Goal: Task Accomplishment & Management: Use online tool/utility

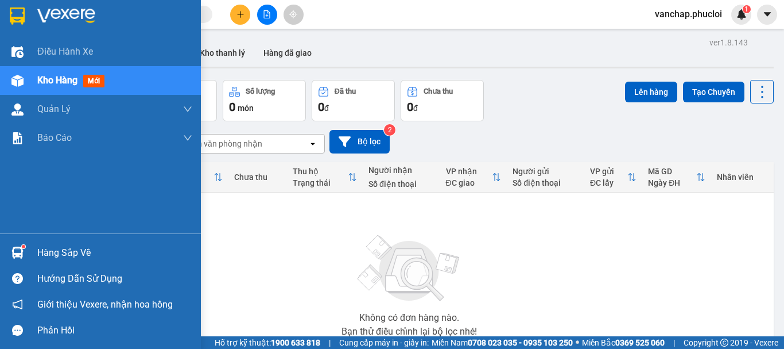
click at [57, 251] on div "Hàng sắp về" at bounding box center [114, 252] width 155 height 17
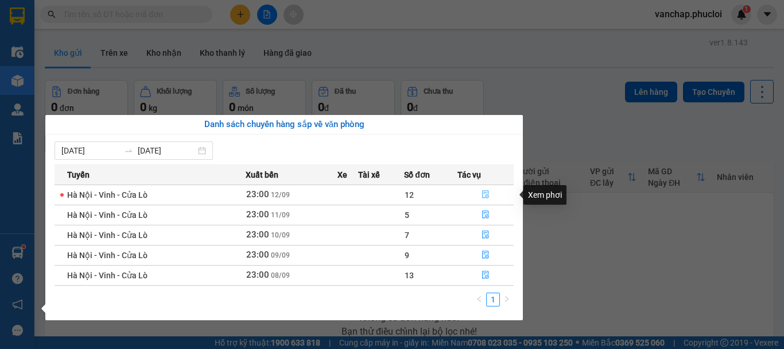
click at [485, 192] on icon "file-done" at bounding box center [485, 195] width 7 height 8
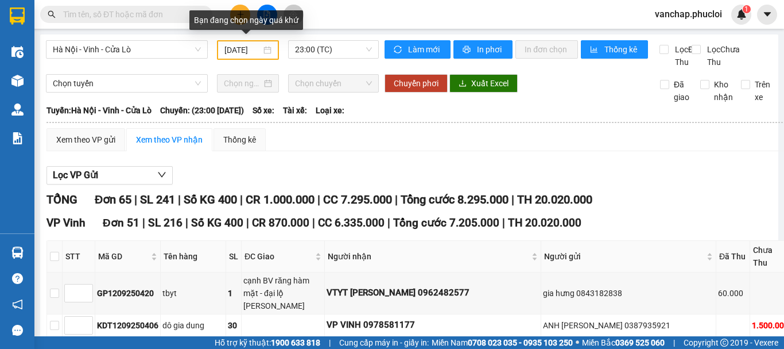
click at [266, 48] on div "[DATE]" at bounding box center [248, 50] width 47 height 13
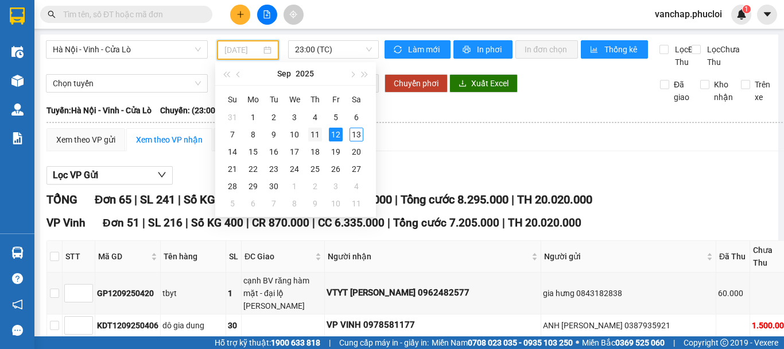
click at [311, 133] on div "11" at bounding box center [315, 134] width 14 height 14
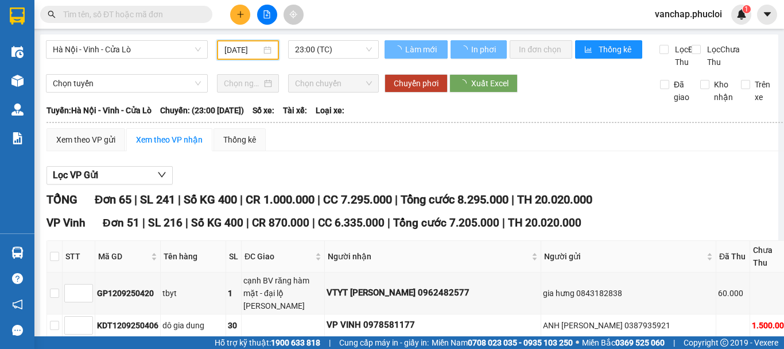
scroll to position [0, 4]
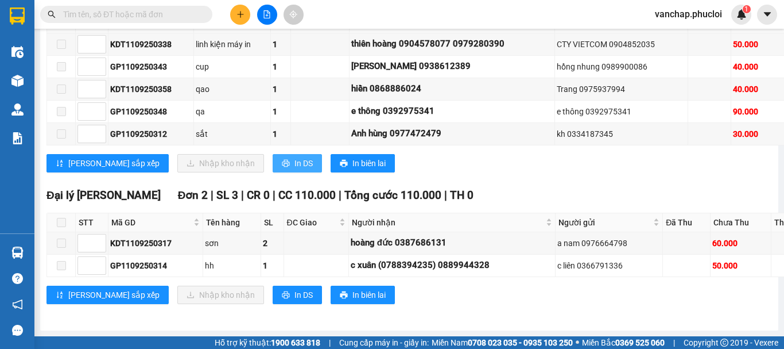
click at [273, 172] on button "In DS" at bounding box center [297, 163] width 49 height 18
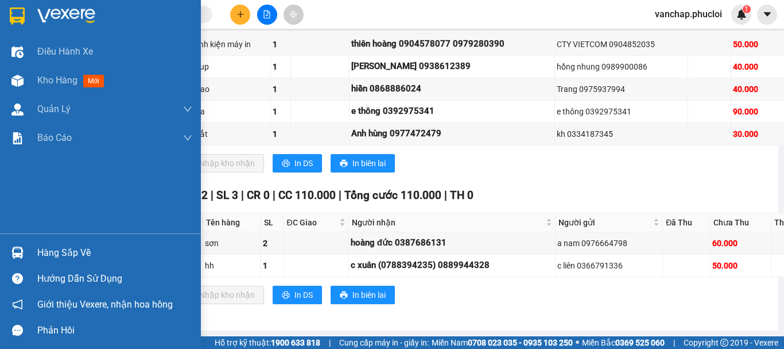
click at [52, 253] on div "Hàng sắp về" at bounding box center [114, 252] width 155 height 17
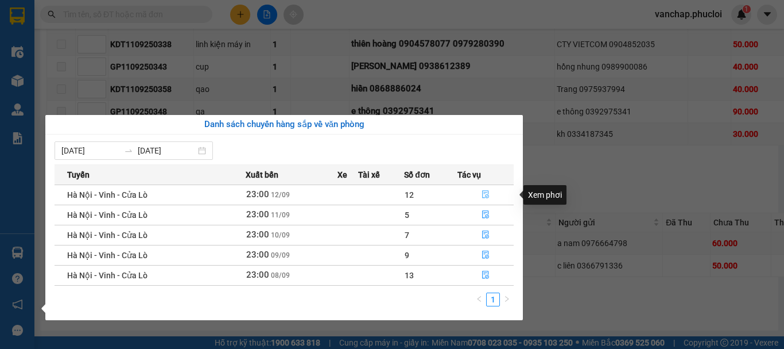
click at [487, 194] on icon "file-done" at bounding box center [486, 194] width 8 height 8
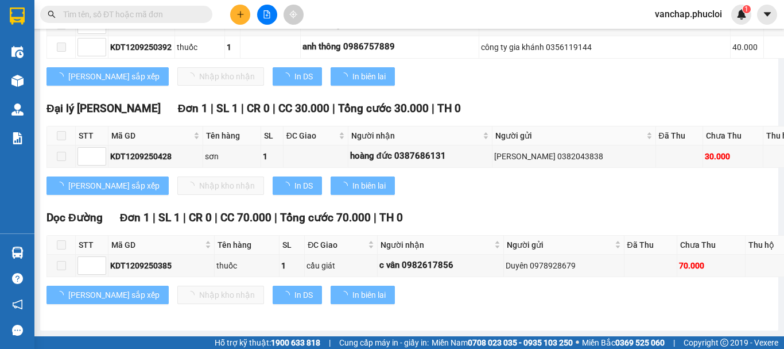
type input "[DATE]"
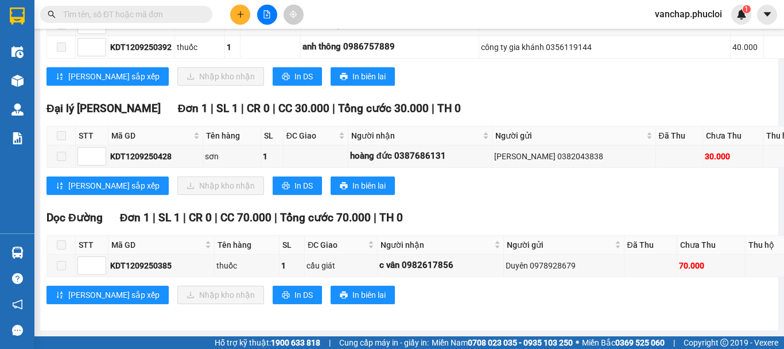
scroll to position [3211, 0]
click at [273, 86] on button "In DS" at bounding box center [297, 76] width 49 height 18
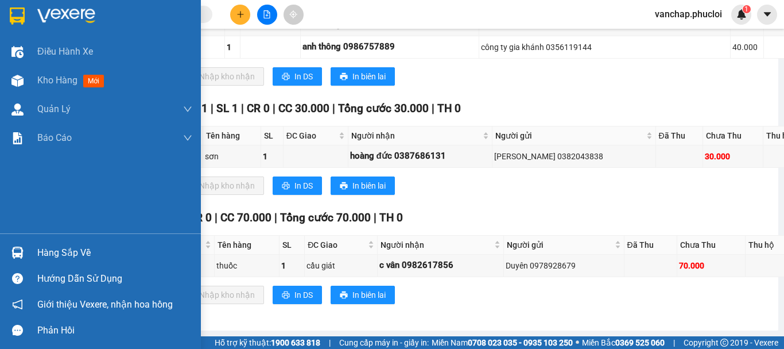
click at [72, 14] on img at bounding box center [66, 15] width 58 height 17
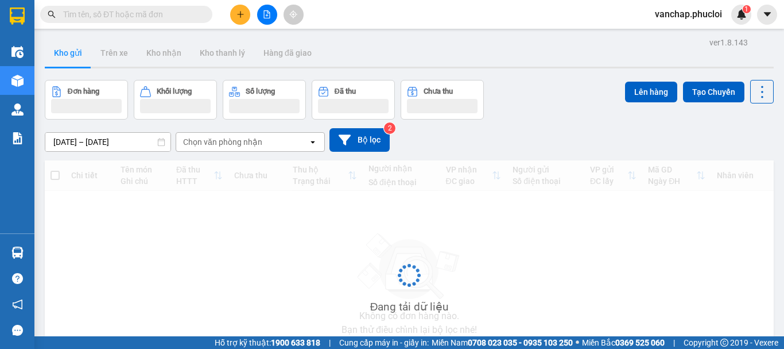
click at [264, 20] on button at bounding box center [267, 15] width 20 height 20
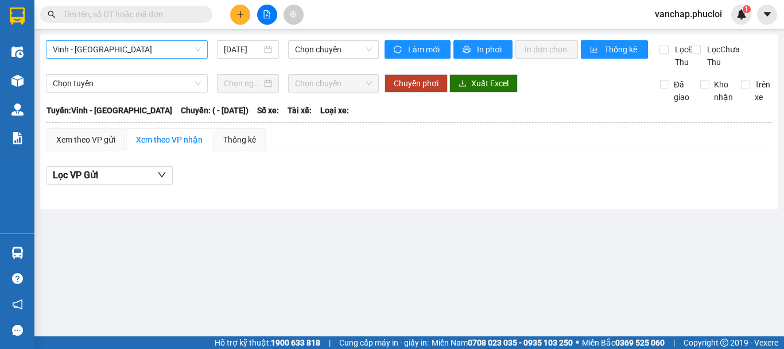
click at [108, 55] on span "Vinh - Hà Tĩnh" at bounding box center [127, 49] width 148 height 17
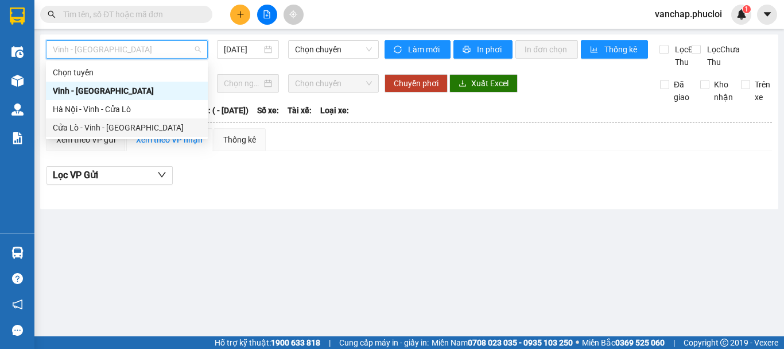
click at [78, 131] on div "Cửa Lò - Vinh - Hà Nội" at bounding box center [127, 127] width 148 height 13
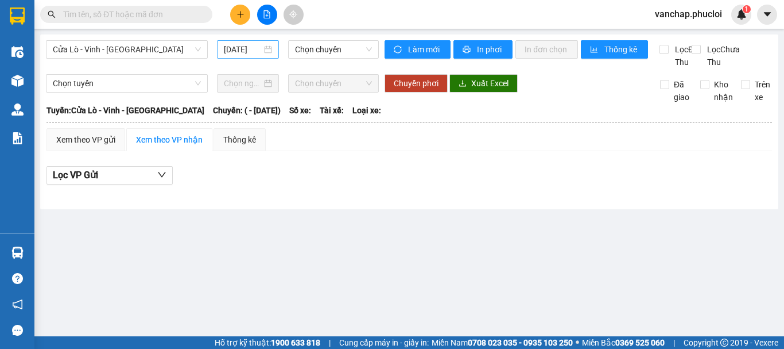
click at [264, 49] on div "13/09/2025" at bounding box center [248, 49] width 48 height 13
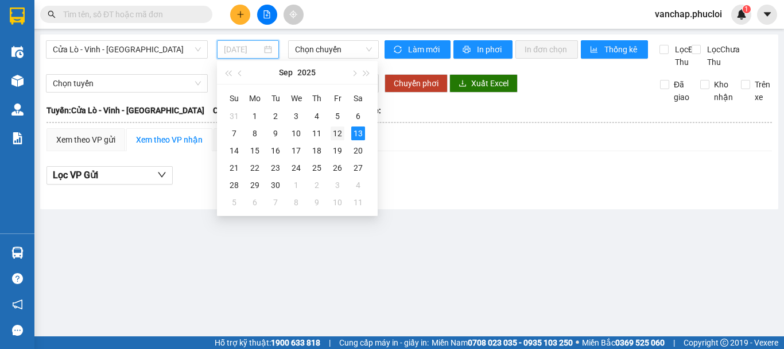
click at [335, 137] on div "12" at bounding box center [338, 133] width 14 height 14
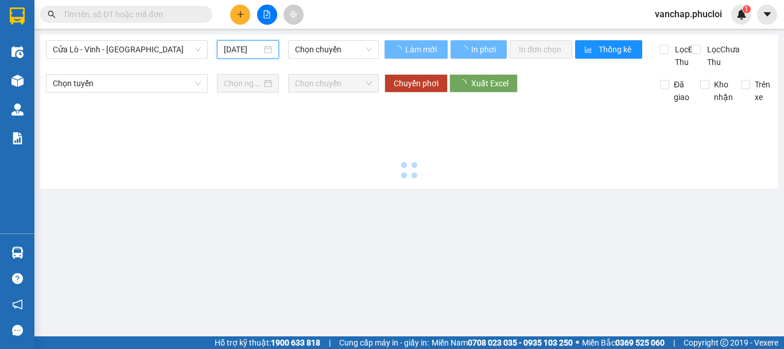
type input "[DATE]"
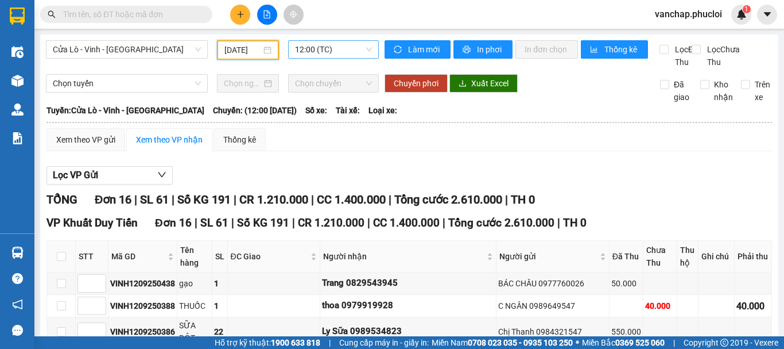
click at [312, 40] on div "12:00 (TC)" at bounding box center [333, 49] width 91 height 18
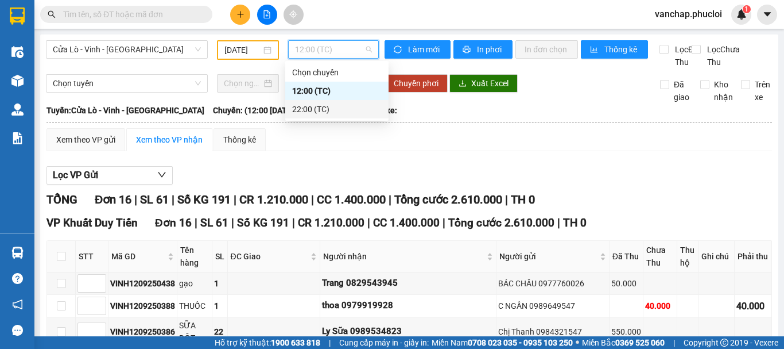
click at [297, 106] on div "22:00 (TC)" at bounding box center [337, 109] width 90 height 13
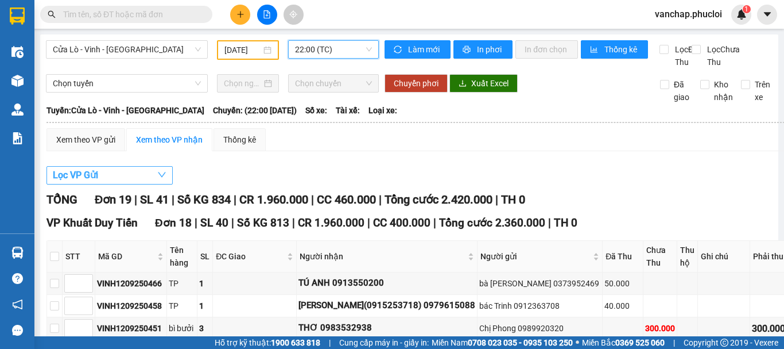
click at [108, 184] on button "Lọc VP Gửi" at bounding box center [110, 175] width 126 height 18
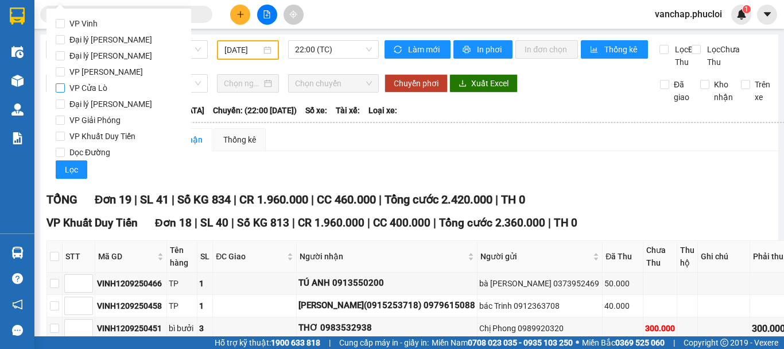
click at [61, 90] on input "VP Cửa Lò" at bounding box center [60, 87] width 9 height 9
checkbox input "true"
click at [67, 164] on span "Lọc" at bounding box center [71, 169] width 13 height 13
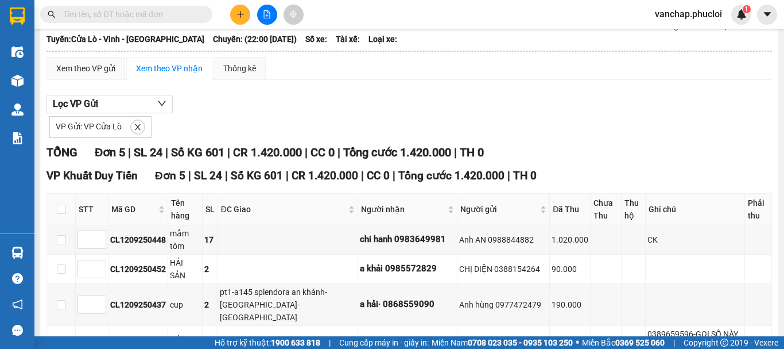
scroll to position [172, 0]
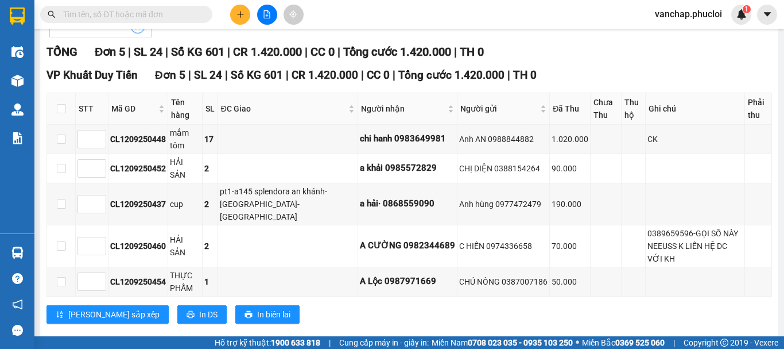
click at [131, 30] on span "close" at bounding box center [137, 26] width 13 height 8
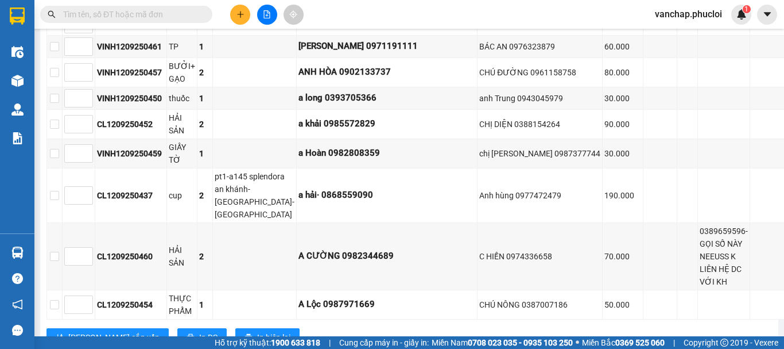
scroll to position [0, 0]
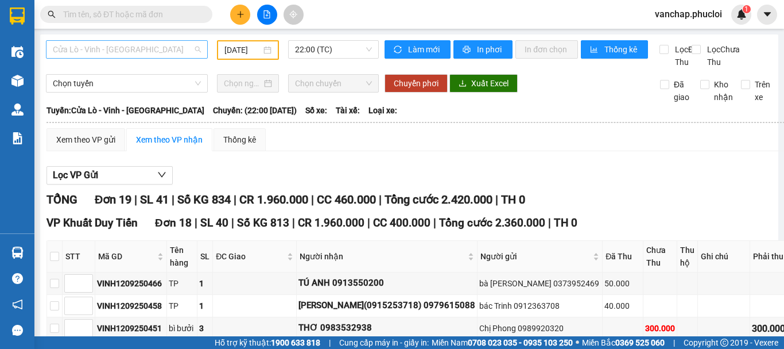
click at [131, 54] on span "Cửa Lò - Vinh - Hà Nội" at bounding box center [127, 49] width 148 height 17
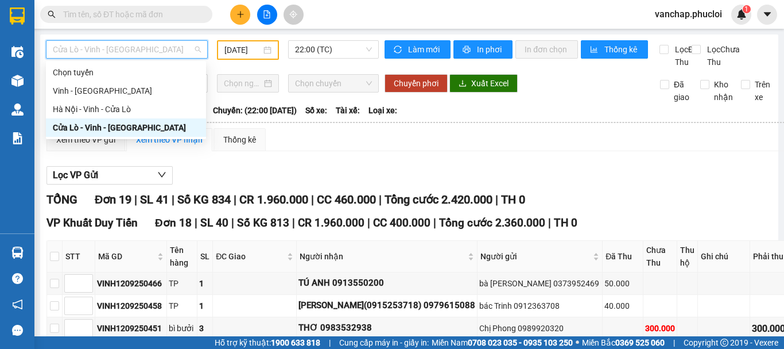
drag, startPoint x: 72, startPoint y: 110, endPoint x: 75, endPoint y: 132, distance: 22.5
click at [75, 132] on div "Chọn tuyến Vinh - Hà Tĩnh Hà Nội - Vinh - Cửa Lò Cửa Lò - Vinh - Hà Nội" at bounding box center [126, 99] width 160 height 73
click at [75, 132] on div "Cửa Lò - Vinh - Hà Nội" at bounding box center [126, 127] width 146 height 13
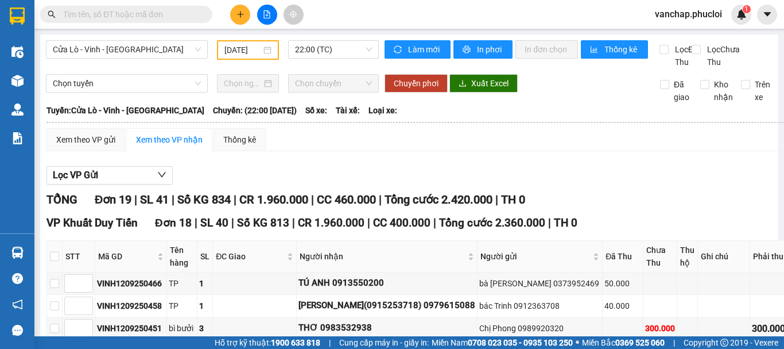
click at [264, 51] on div "[DATE]" at bounding box center [248, 50] width 47 height 13
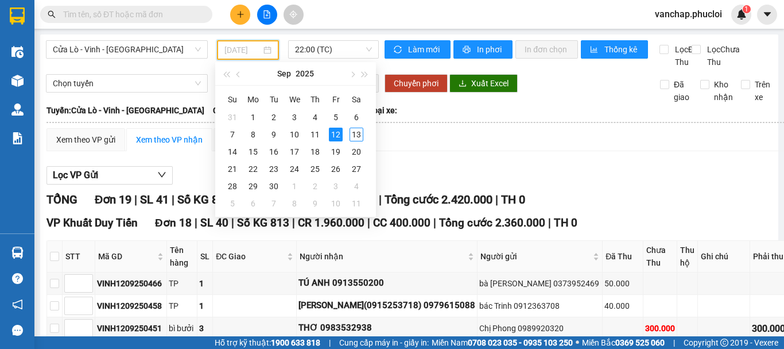
type input "[DATE]"
click at [338, 133] on div "12" at bounding box center [336, 134] width 14 height 14
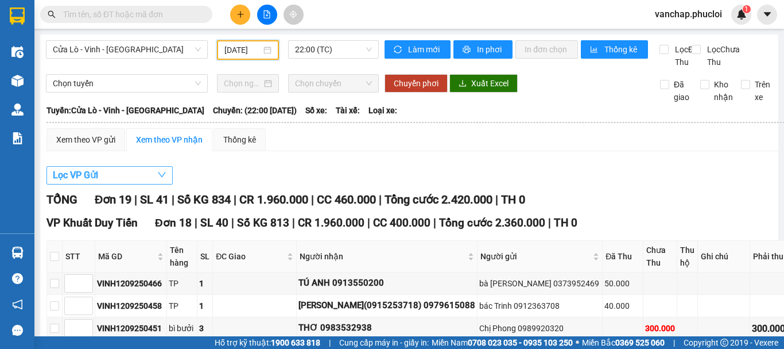
click at [108, 184] on button "Lọc VP Gửi" at bounding box center [110, 175] width 126 height 18
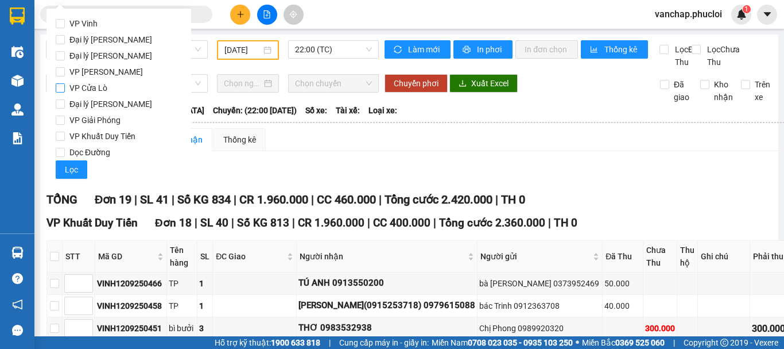
click at [56, 90] on input "VP Cửa Lò" at bounding box center [60, 87] width 9 height 9
checkbox input "true"
click at [73, 173] on span "Lọc" at bounding box center [71, 169] width 13 height 13
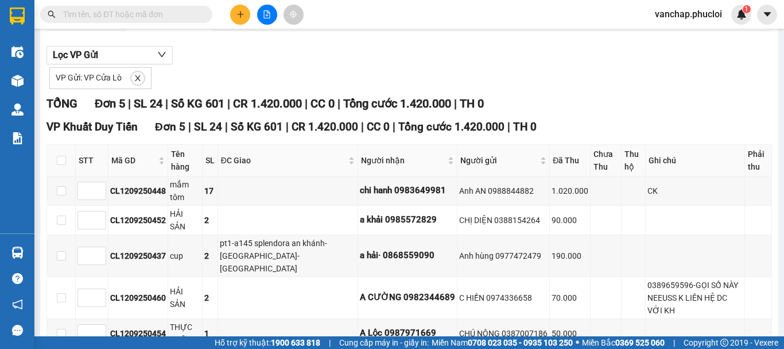
scroll to position [121, 0]
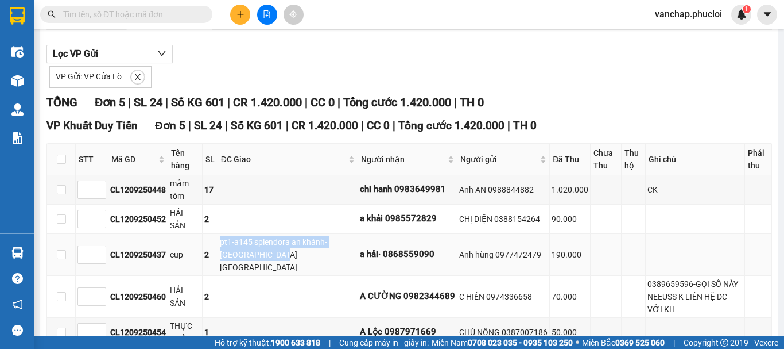
drag, startPoint x: 221, startPoint y: 248, endPoint x: 303, endPoint y: 256, distance: 81.9
click at [303, 256] on td "pt1-a145 splendora an khánh-hoài đức-hà nội" at bounding box center [288, 255] width 140 height 42
copy div "pt1-a145 splendora an khánh-hoài đức-hà nội"
click at [144, 18] on input "text" at bounding box center [131, 14] width 136 height 13
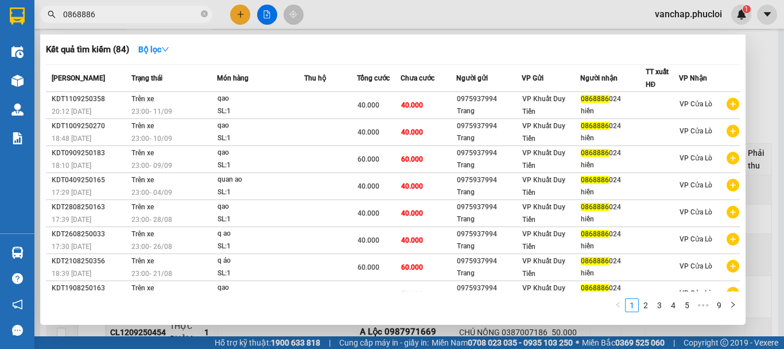
click at [142, 2] on div at bounding box center [392, 174] width 784 height 349
click at [106, 13] on input "0868886" at bounding box center [131, 14] width 136 height 13
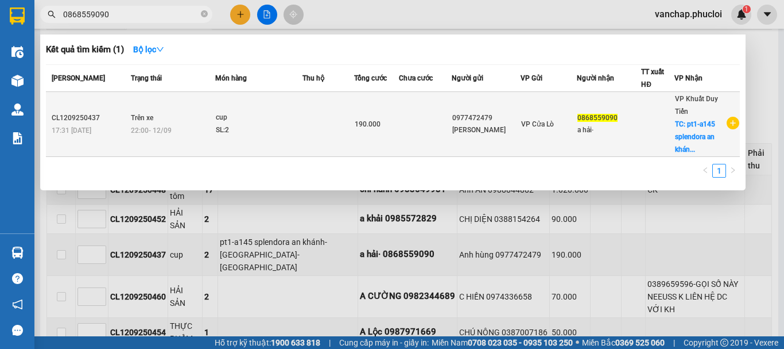
type input "0868559090"
click at [289, 127] on div "SL: 2" at bounding box center [259, 130] width 86 height 13
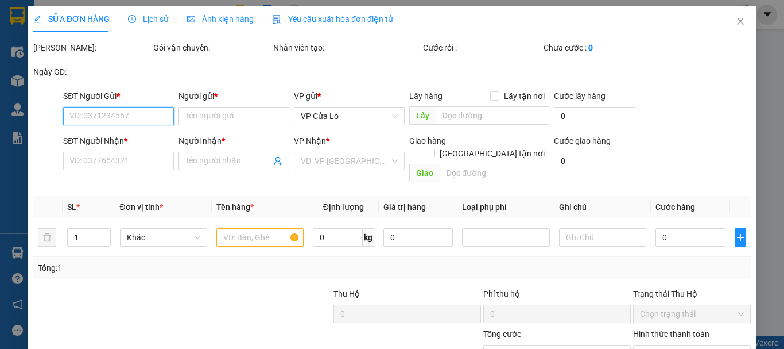
type input "0977472479"
type input "Anh hùng"
type input "0868559090"
type input "a hải·"
checkbox input "true"
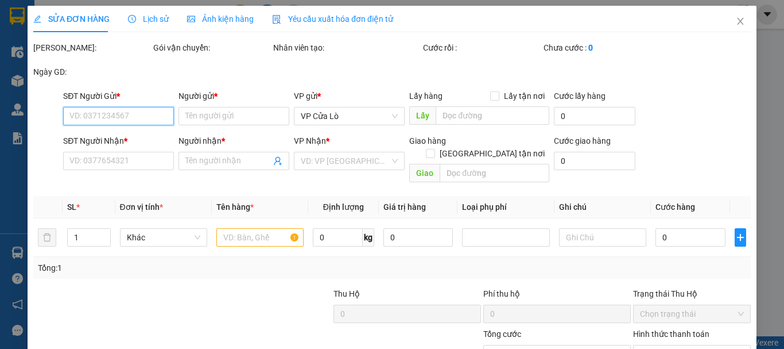
type input "pt1-a145 splendora an khánh-hoài đức-hà nội"
type input "190.000"
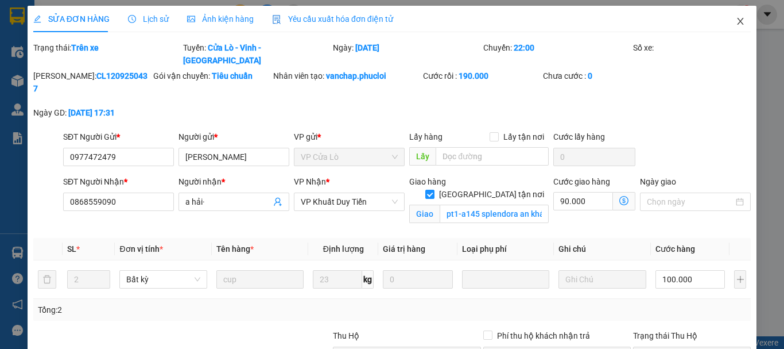
click at [744, 22] on span "Close" at bounding box center [741, 22] width 32 height 32
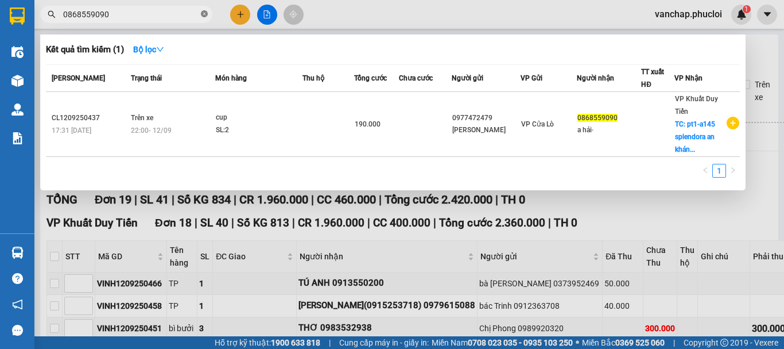
click at [202, 13] on icon "close-circle" at bounding box center [204, 13] width 7 height 7
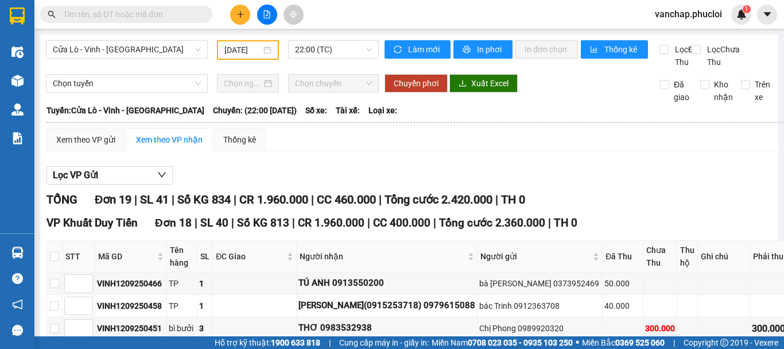
click at [153, 14] on input "text" at bounding box center [131, 14] width 136 height 13
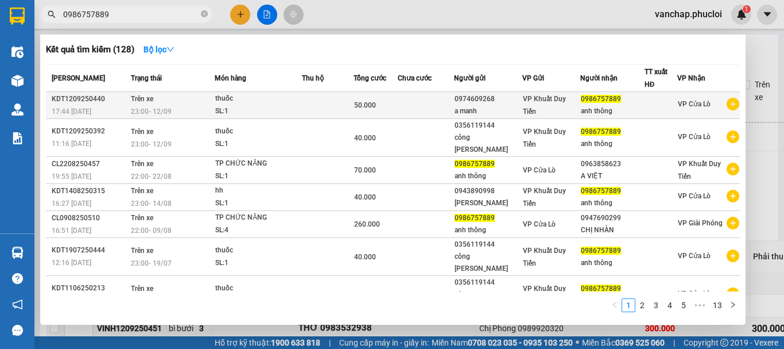
type input "0986757889"
click at [171, 105] on div "23:00 - 12/09" at bounding box center [172, 111] width 83 height 13
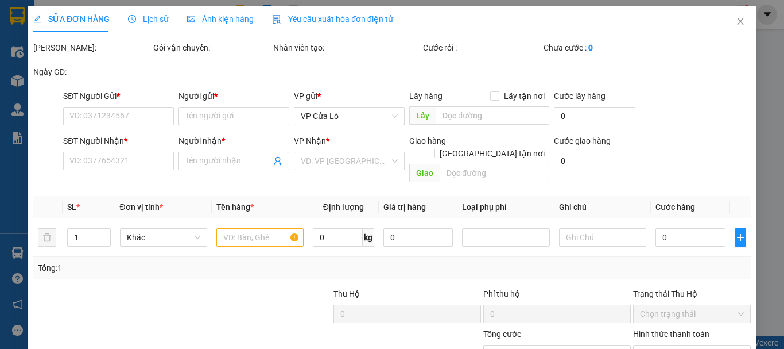
type input "0974609268"
type input "a manh"
type input "0986757889"
type input "anh thông"
type input "50.000"
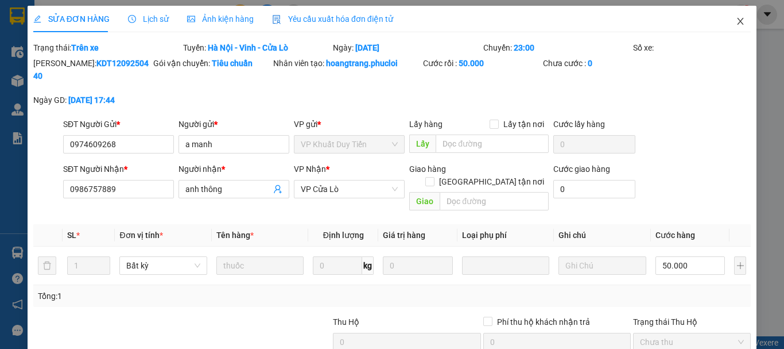
click at [736, 21] on icon "close" at bounding box center [740, 21] width 9 height 9
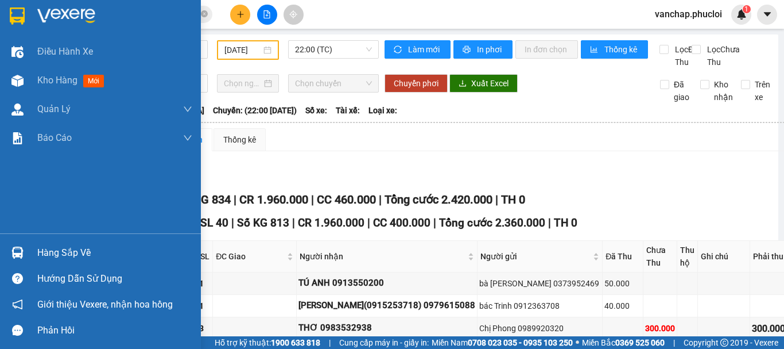
click at [48, 254] on div "Hàng sắp về" at bounding box center [114, 252] width 155 height 17
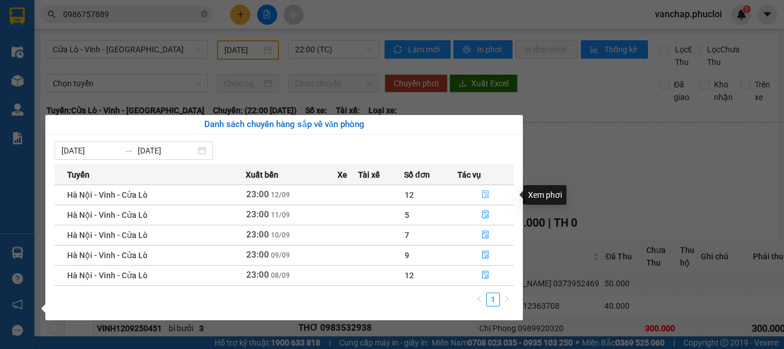
click at [487, 192] on icon "file-done" at bounding box center [485, 195] width 7 height 8
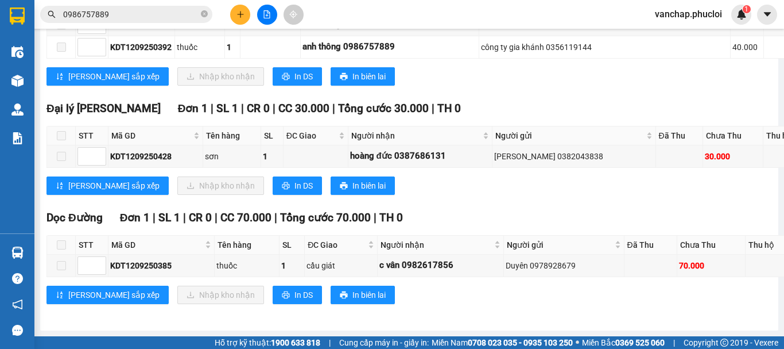
scroll to position [3361, 0]
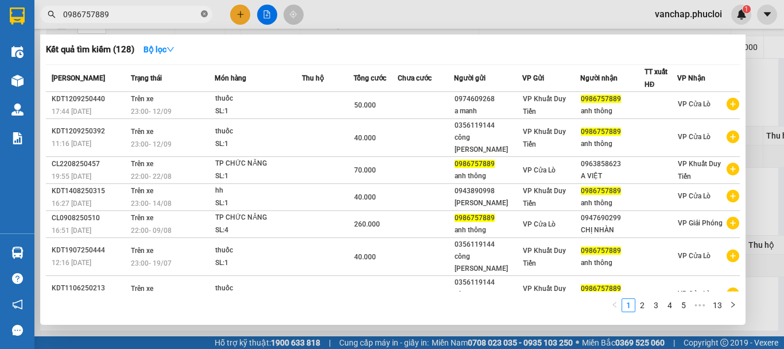
click at [206, 17] on icon "close-circle" at bounding box center [204, 13] width 7 height 7
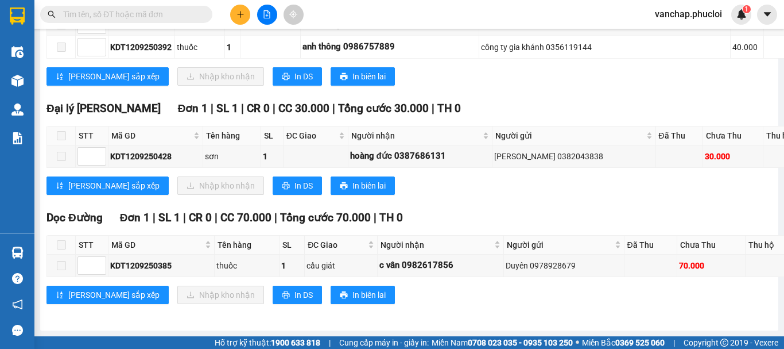
click at [189, 17] on input "text" at bounding box center [131, 14] width 136 height 13
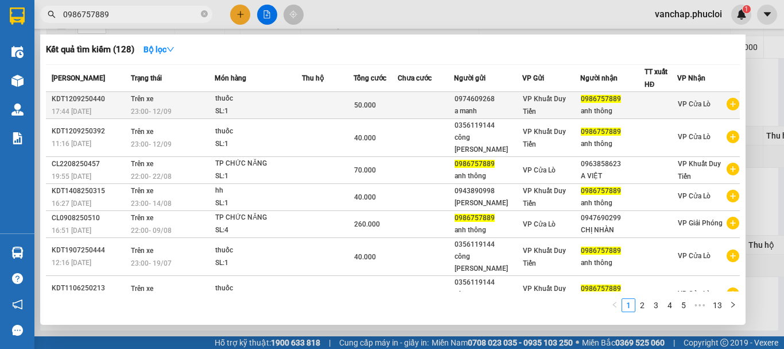
type input "0986757889"
click at [239, 95] on div "thuốc" at bounding box center [258, 98] width 86 height 13
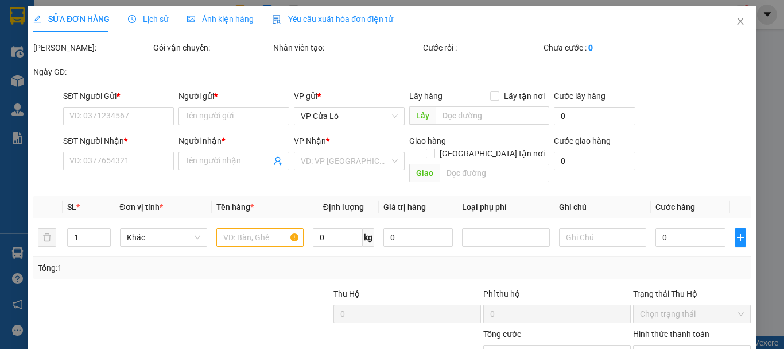
type input "0974609268"
type input "a manh"
type input "0986757889"
type input "anh thông"
type input "50.000"
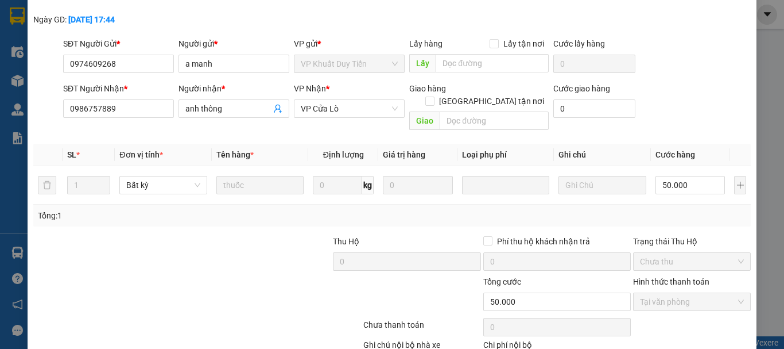
scroll to position [130, 0]
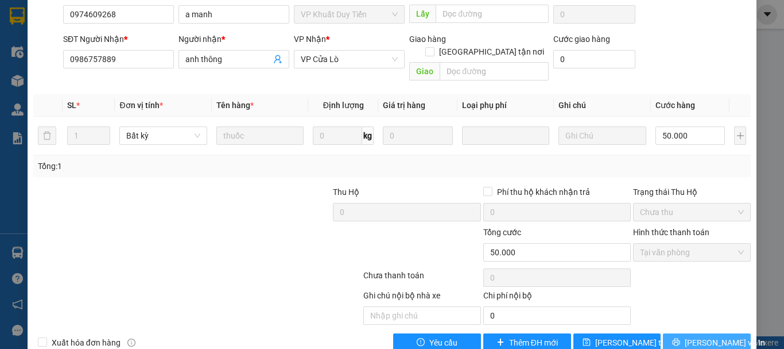
click at [675, 333] on button "Lưu và In" at bounding box center [707, 342] width 88 height 18
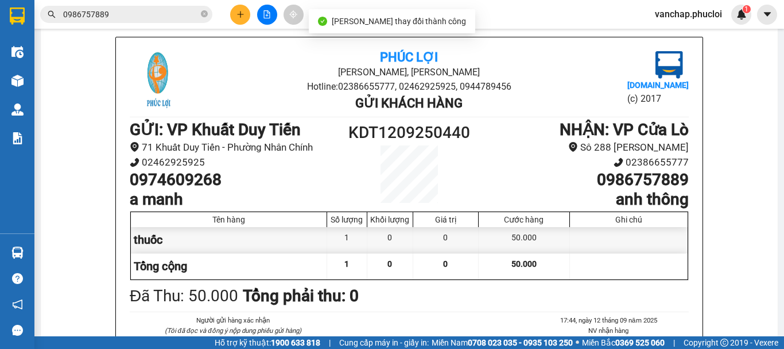
scroll to position [68, 0]
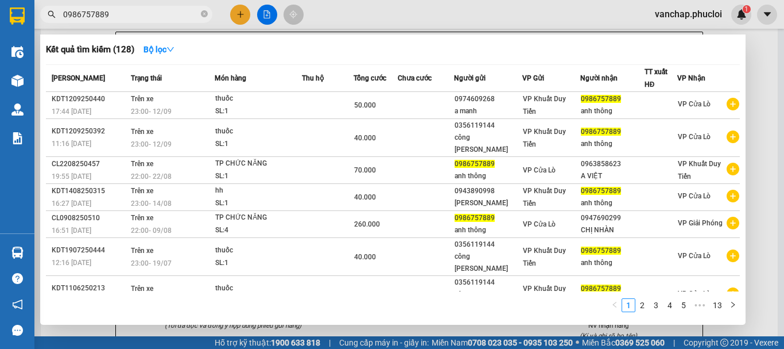
click at [165, 15] on input "0986757889" at bounding box center [131, 14] width 136 height 13
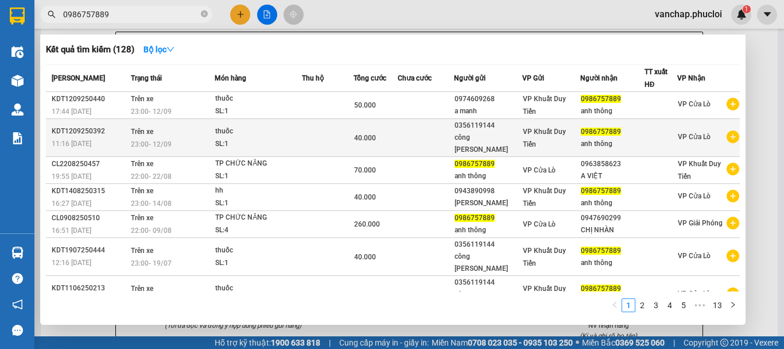
click at [266, 130] on div "thuốc" at bounding box center [258, 131] width 86 height 13
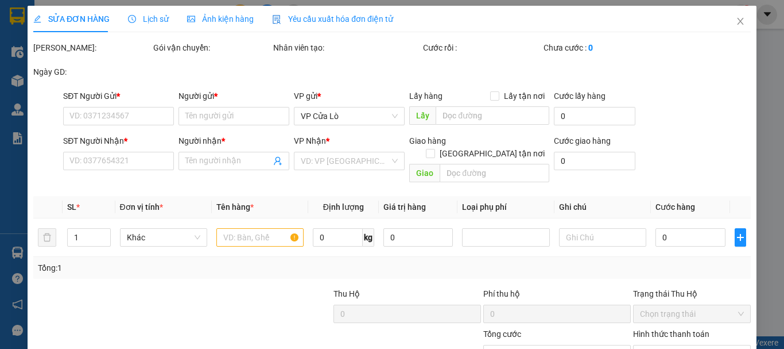
type input "0356119144"
type input "công ty gia khánh"
type input "0986757889"
type input "anh thông"
type input "40.000"
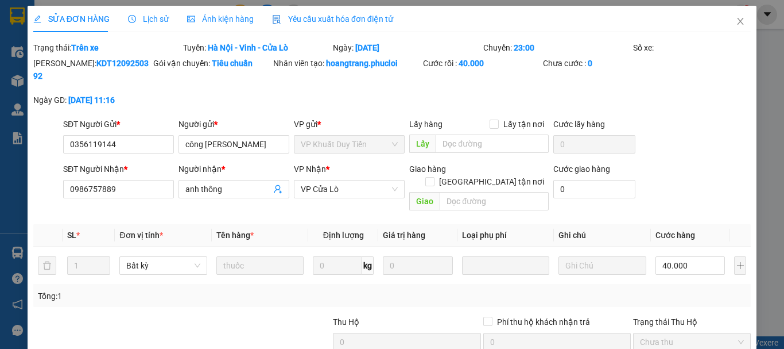
scroll to position [130, 0]
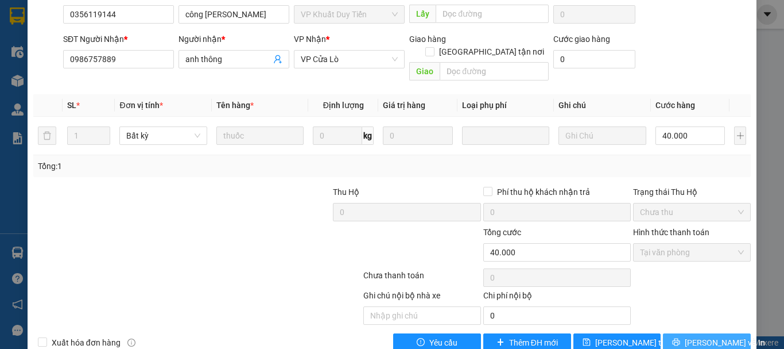
click at [690, 336] on span "Lưu và In" at bounding box center [725, 342] width 80 height 13
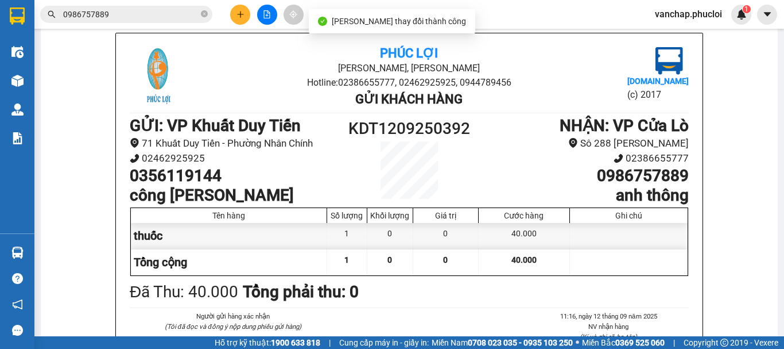
scroll to position [68, 0]
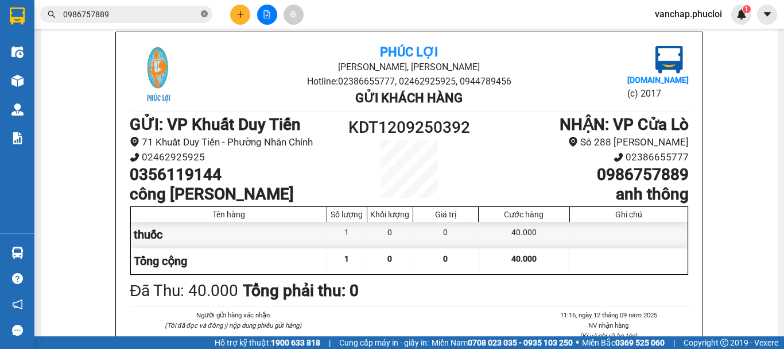
click at [206, 14] on icon "close-circle" at bounding box center [204, 13] width 7 height 7
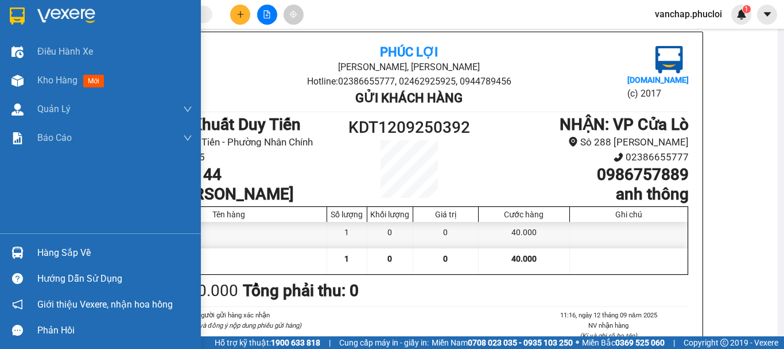
click at [53, 13] on img at bounding box center [66, 15] width 58 height 17
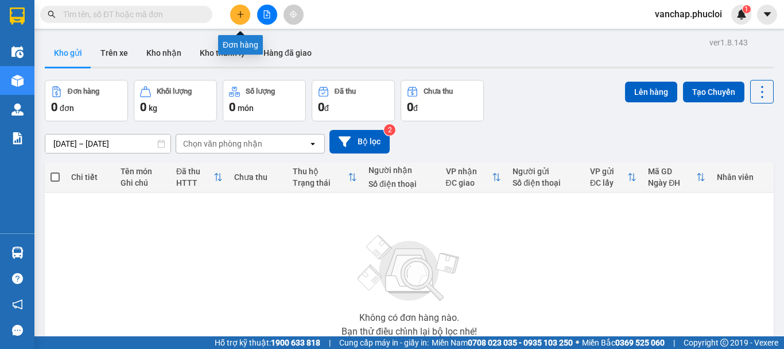
click at [234, 11] on button at bounding box center [240, 15] width 20 height 20
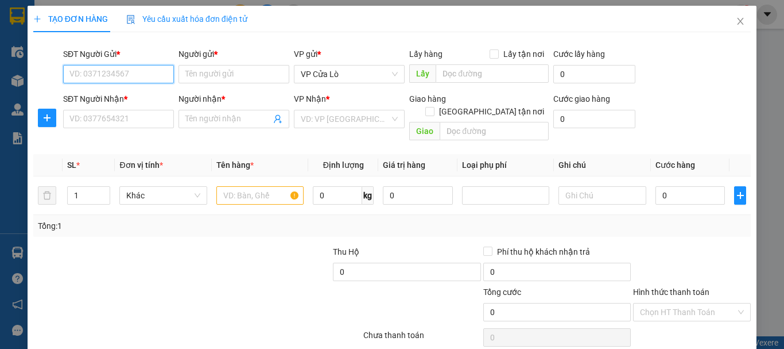
click at [146, 73] on input "SĐT Người Gửi *" at bounding box center [118, 74] width 111 height 18
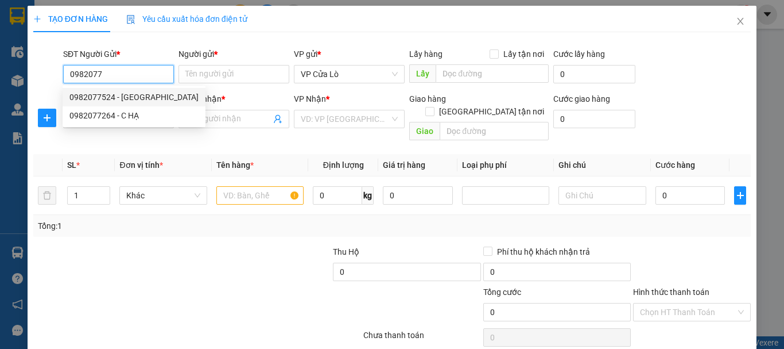
click at [110, 105] on div "0982077524 - BÁC ĐỨC" at bounding box center [134, 97] width 143 height 18
type input "0982077524"
type input "BÁC ĐỨC"
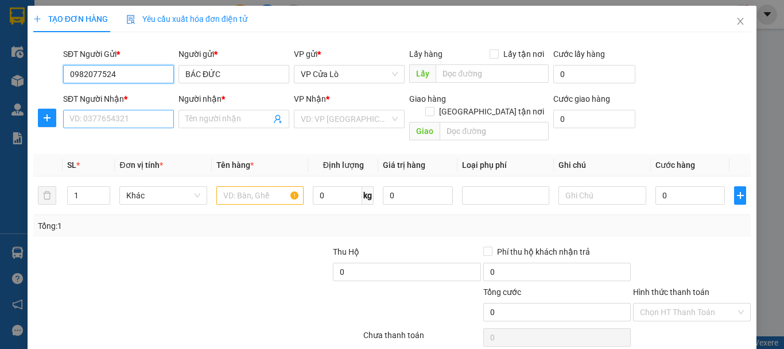
type input "0982077524"
click at [108, 116] on input "SĐT Người Nhận *" at bounding box center [118, 119] width 111 height 18
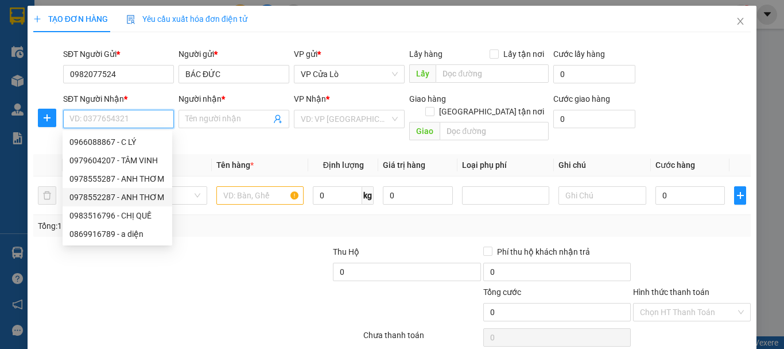
click at [109, 190] on div "0978552287 - ANH THƠM" at bounding box center [118, 197] width 110 height 18
type input "0978552287"
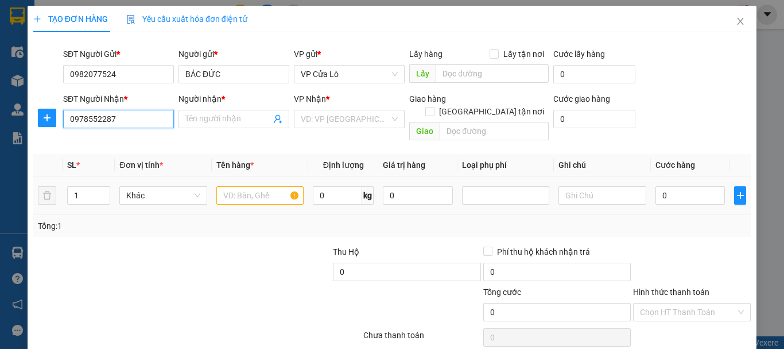
type input "ANH THƠM"
click at [134, 119] on input "0978552287" at bounding box center [118, 119] width 111 height 18
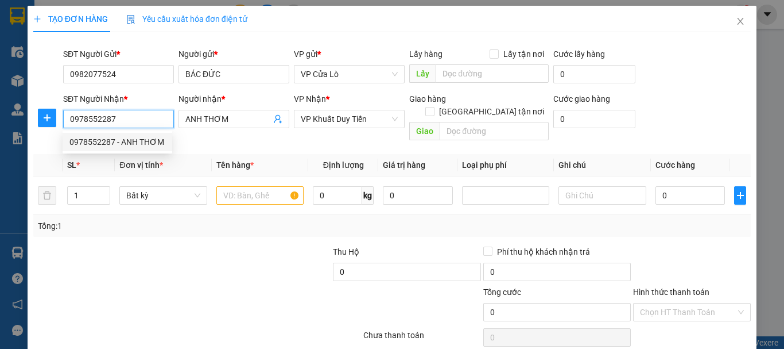
click at [134, 133] on div "0978552287 - ANH THƠM" at bounding box center [118, 142] width 110 height 18
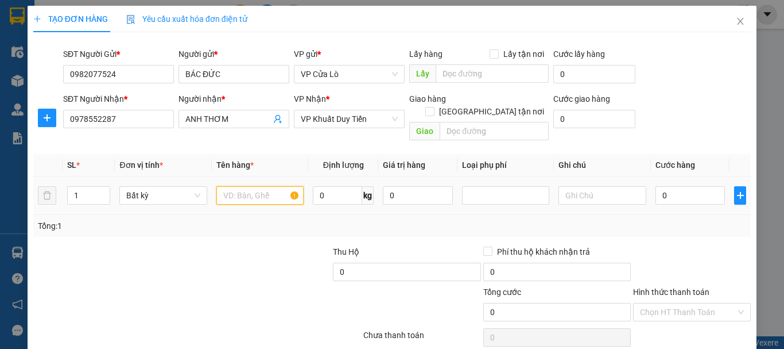
click at [262, 187] on input "text" at bounding box center [259, 195] width 87 height 18
type input "THỰC PHẨM"
click at [322, 189] on input "0" at bounding box center [337, 195] width 49 height 18
type input "11"
click at [302, 219] on div "Tổng: 1" at bounding box center [392, 225] width 709 height 13
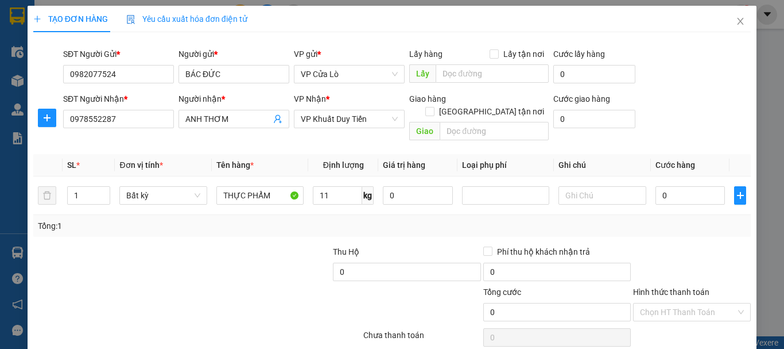
type input "40.000"
click at [661, 186] on input "40.000" at bounding box center [691, 195] width 70 height 18
click at [660, 186] on input "40.000" at bounding box center [691, 195] width 70 height 18
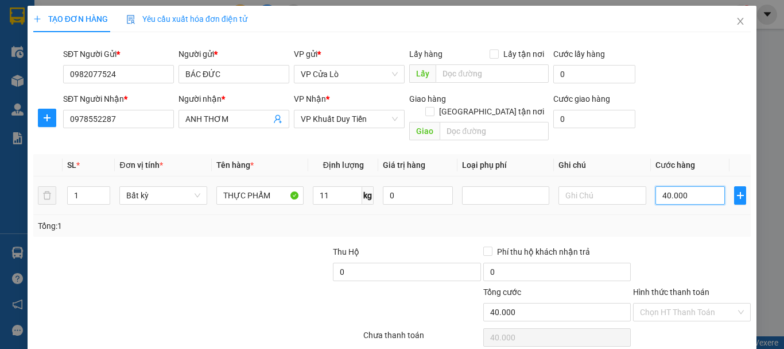
type input "0.000"
type input "0"
type input "50.000"
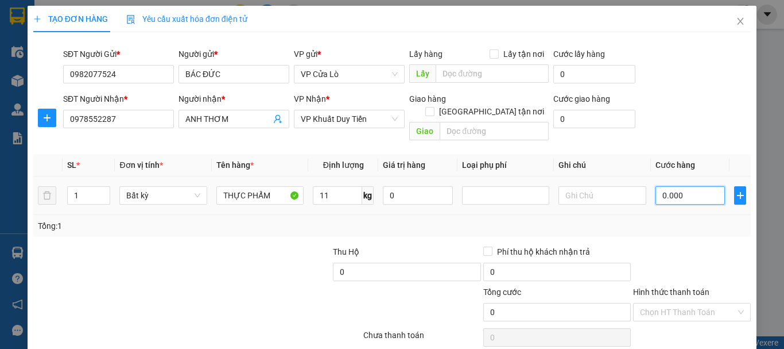
type input "50.000"
click at [649, 228] on div "Transit Pickup Surcharge Ids Transit Deliver Surcharge Ids Transit Deliver Surc…" at bounding box center [392, 226] width 718 height 370
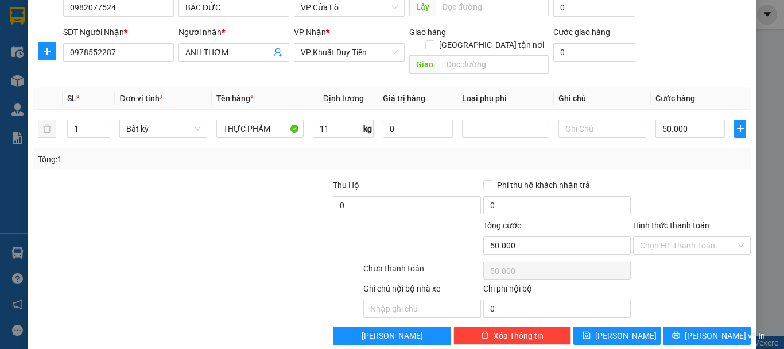
scroll to position [72, 0]
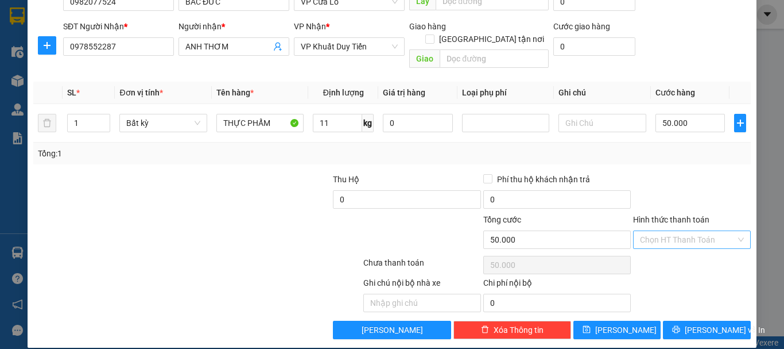
click at [675, 231] on input "Hình thức thanh toán" at bounding box center [688, 239] width 96 height 17
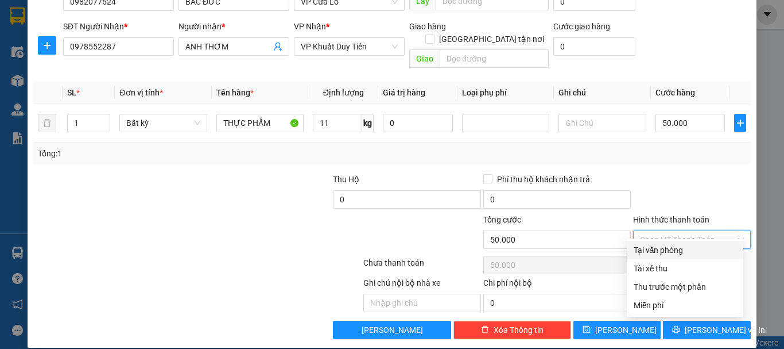
click at [664, 250] on div "Tại văn phòng" at bounding box center [685, 249] width 103 height 13
type input "0"
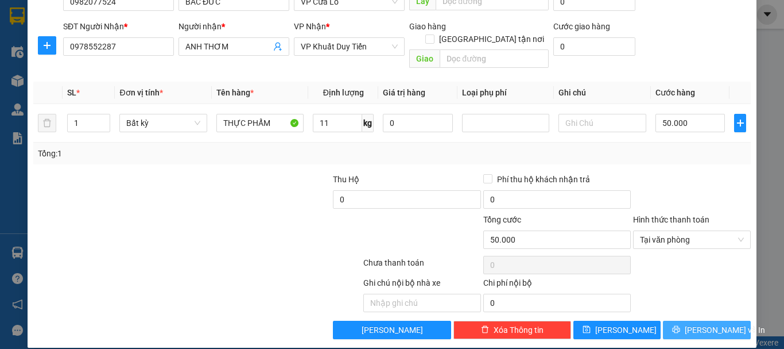
click at [680, 320] on button "Lưu và In" at bounding box center [707, 329] width 88 height 18
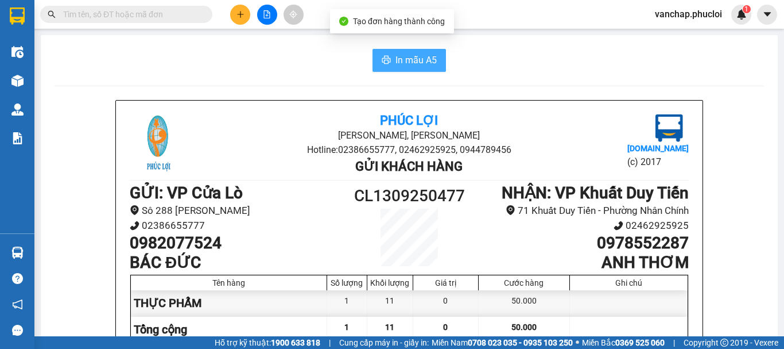
click at [398, 55] on span "In mẫu A5" at bounding box center [416, 60] width 41 height 14
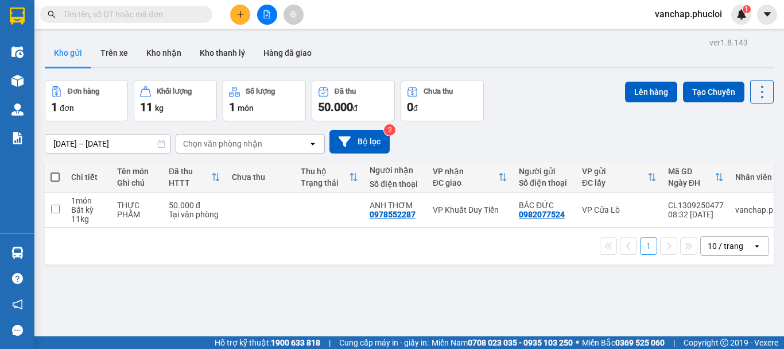
click at [123, 18] on input "text" at bounding box center [131, 14] width 136 height 13
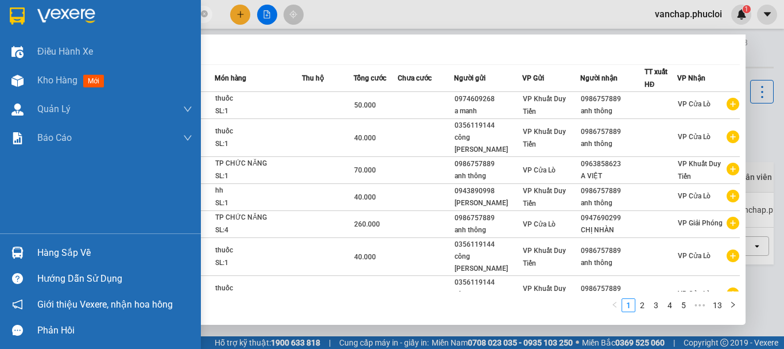
type input "0862806565"
click at [55, 8] on img at bounding box center [66, 15] width 58 height 17
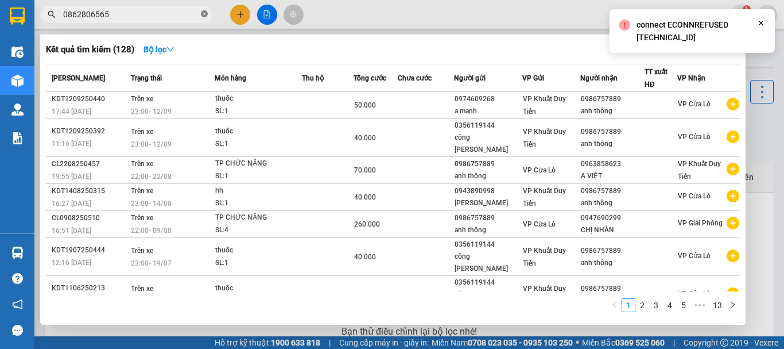
click at [206, 10] on span at bounding box center [204, 14] width 7 height 11
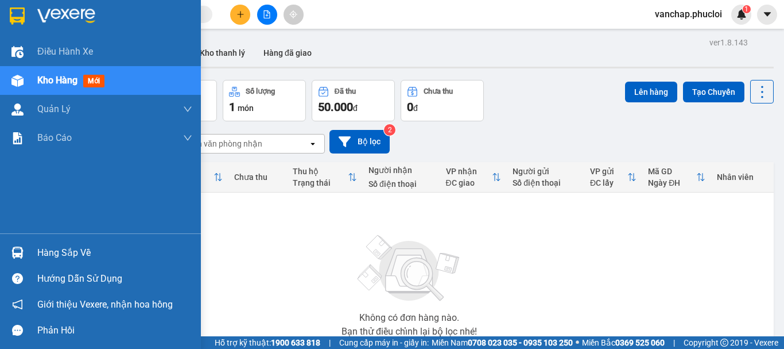
click at [54, 13] on img at bounding box center [66, 15] width 58 height 17
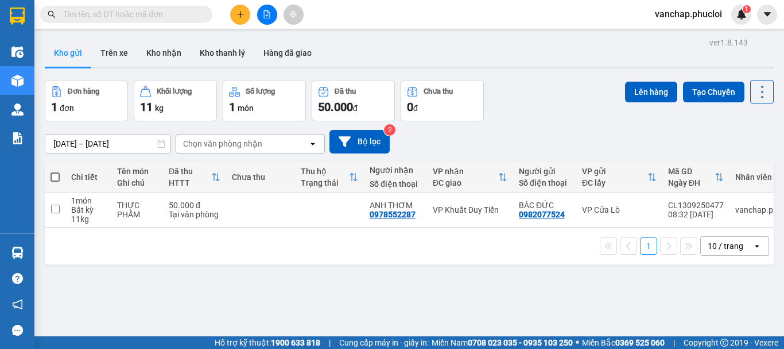
click at [262, 22] on button at bounding box center [267, 15] width 20 height 20
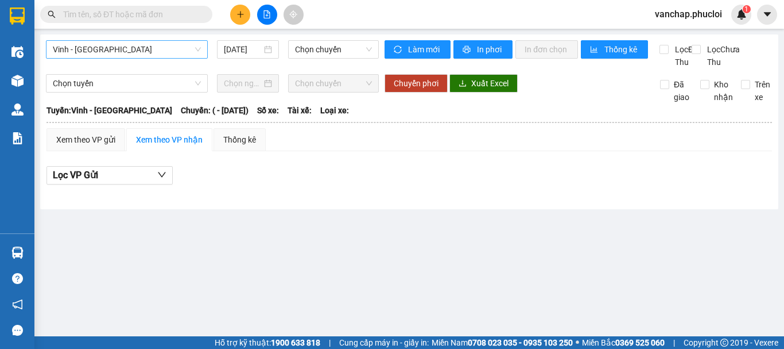
click at [68, 47] on span "Vinh - Hà Tĩnh" at bounding box center [127, 49] width 148 height 17
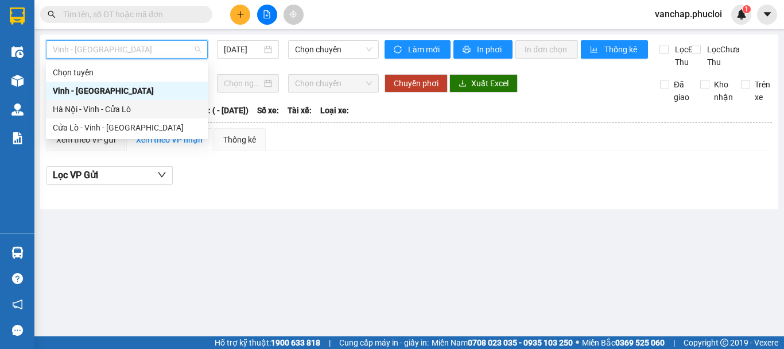
click at [75, 109] on div "Hà Nội - Vinh - Cửa Lò" at bounding box center [127, 109] width 148 height 13
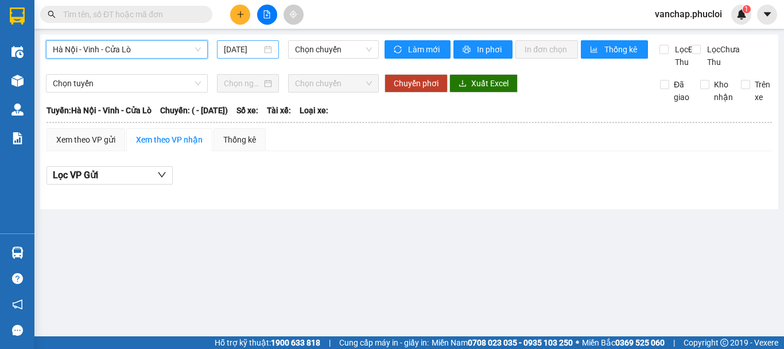
click at [266, 52] on div "13/09/2025" at bounding box center [248, 49] width 48 height 13
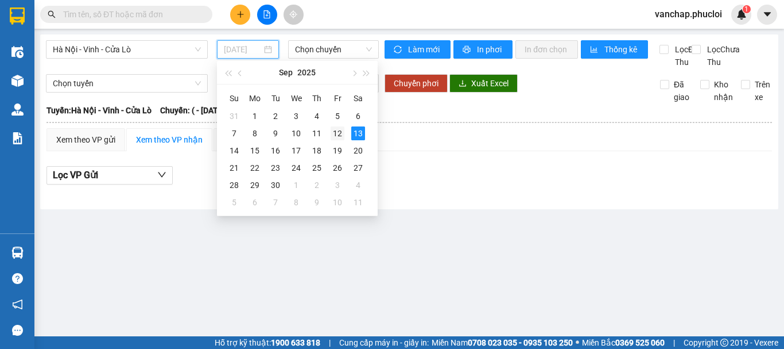
click at [342, 137] on div "12" at bounding box center [338, 133] width 14 height 14
type input "[DATE]"
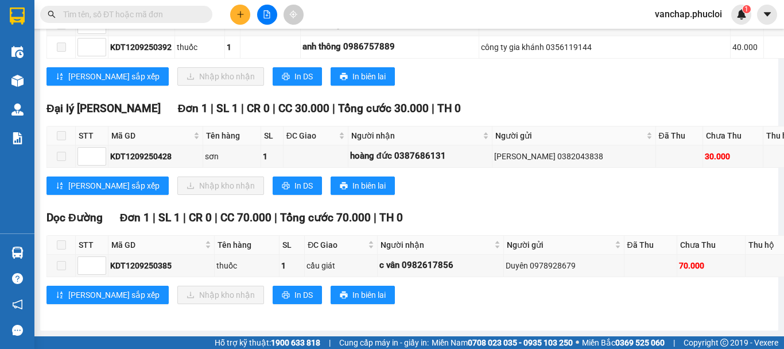
click at [127, 17] on input "text" at bounding box center [131, 14] width 136 height 13
click at [107, 11] on input "text" at bounding box center [131, 14] width 136 height 13
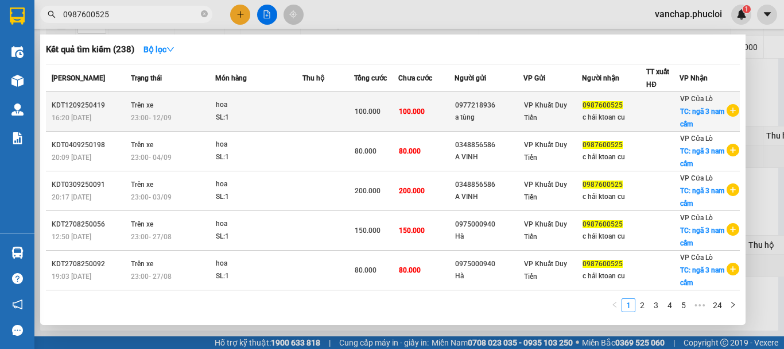
type input "0987600525"
click at [310, 111] on td at bounding box center [329, 112] width 52 height 40
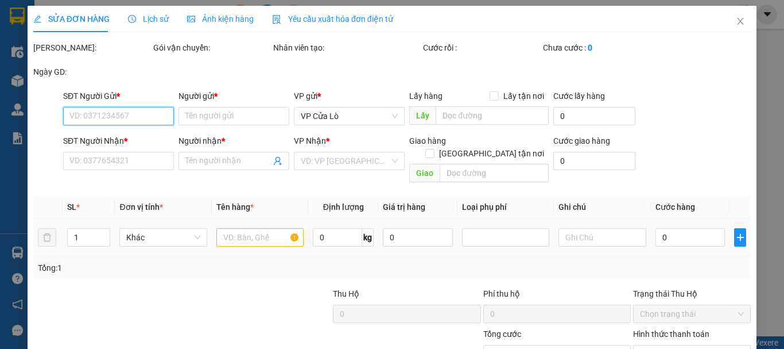
type input "0977218936"
type input "a tùng"
type input "0987600525"
type input "c hải ktoan cu"
checkbox input "true"
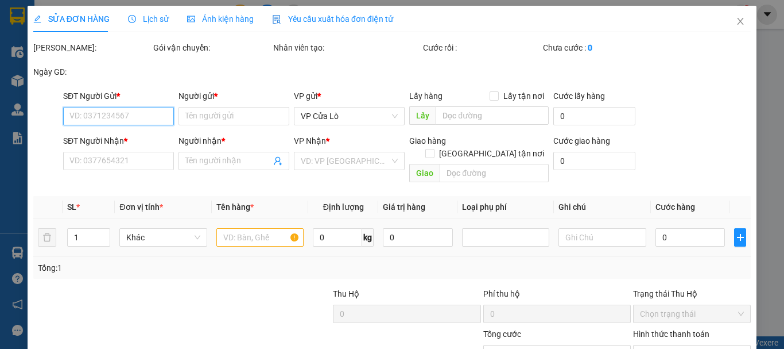
type input "ngã 3 nam cấm"
type input "100.000"
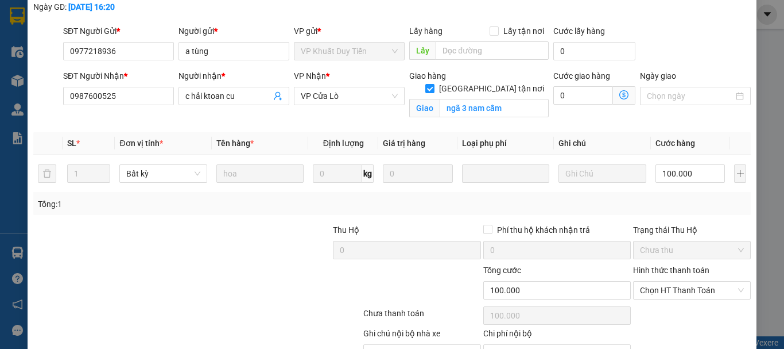
scroll to position [144, 0]
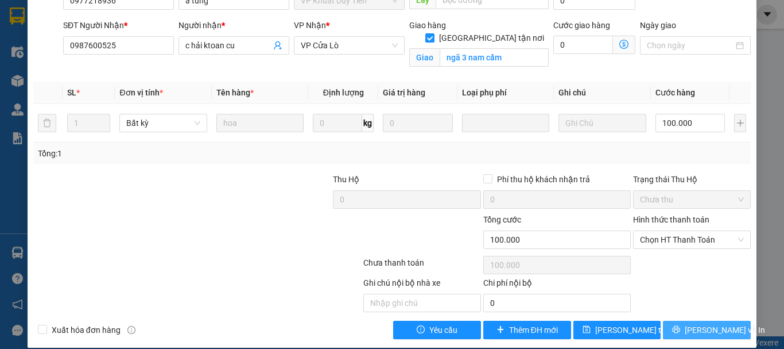
click at [716, 323] on span "Lưu và In" at bounding box center [725, 329] width 80 height 13
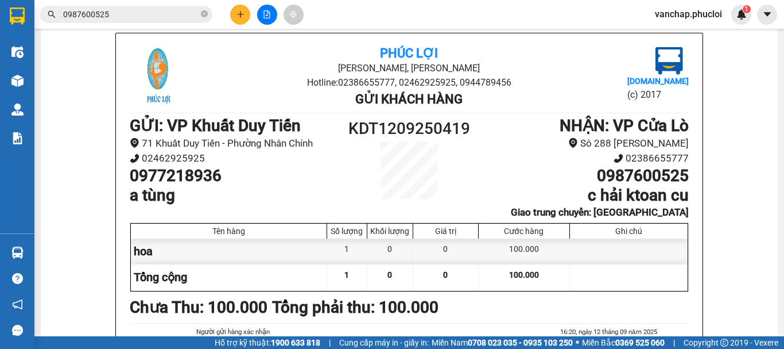
scroll to position [71, 0]
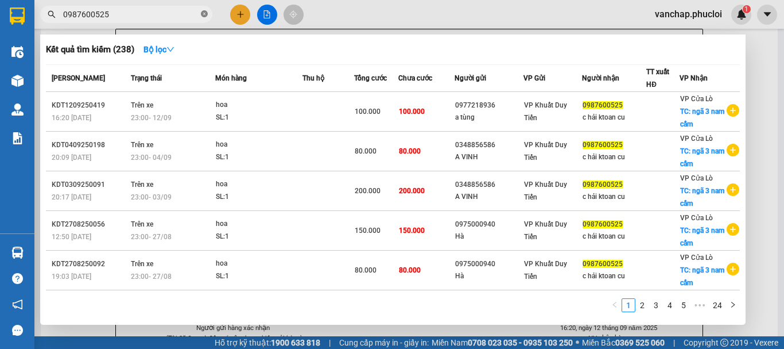
click at [206, 18] on span at bounding box center [204, 14] width 7 height 11
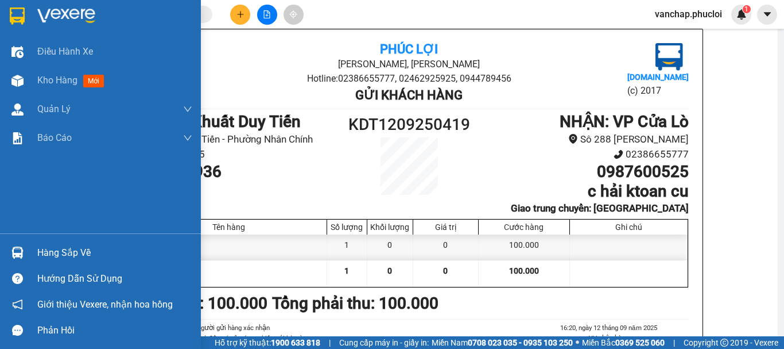
click at [49, 9] on img at bounding box center [66, 15] width 58 height 17
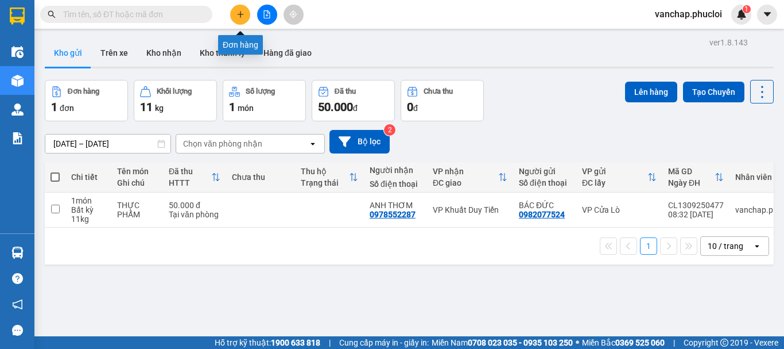
click at [242, 21] on button at bounding box center [240, 15] width 20 height 20
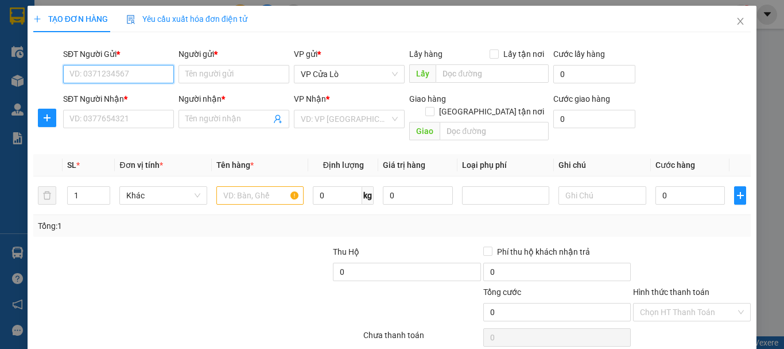
click at [90, 79] on input "SĐT Người Gửi *" at bounding box center [118, 74] width 111 height 18
click at [129, 71] on input "SĐT Người Gửi *" at bounding box center [118, 74] width 111 height 18
type input "0372564182"
click at [131, 95] on div "0372564182 - c thủy" at bounding box center [117, 97] width 96 height 13
type input "c thủy"
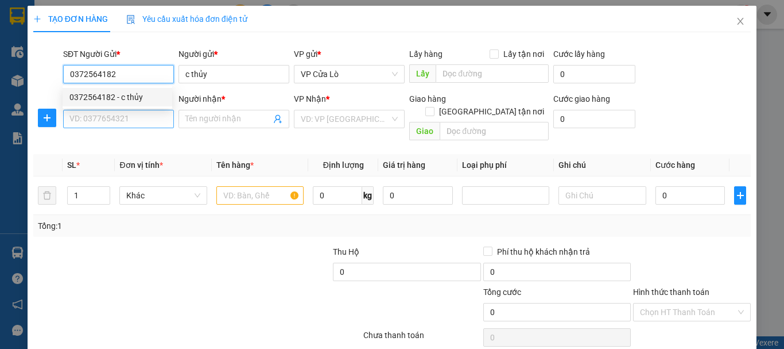
type input "0372564182"
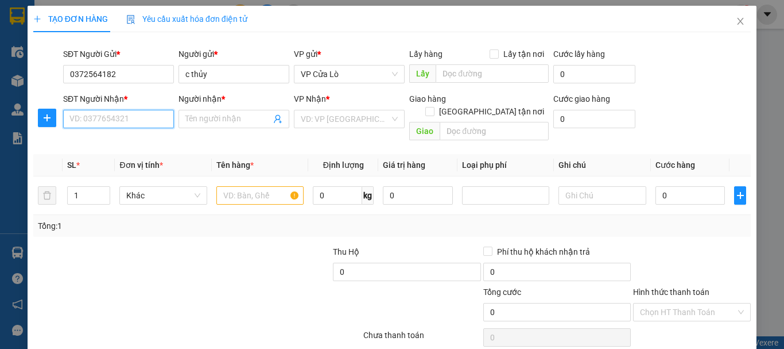
click at [127, 118] on input "SĐT Người Nhận *" at bounding box center [118, 119] width 111 height 18
click at [119, 141] on div "0399769719 - CHỊ HẰNG" at bounding box center [117, 142] width 96 height 13
type input "0399769719"
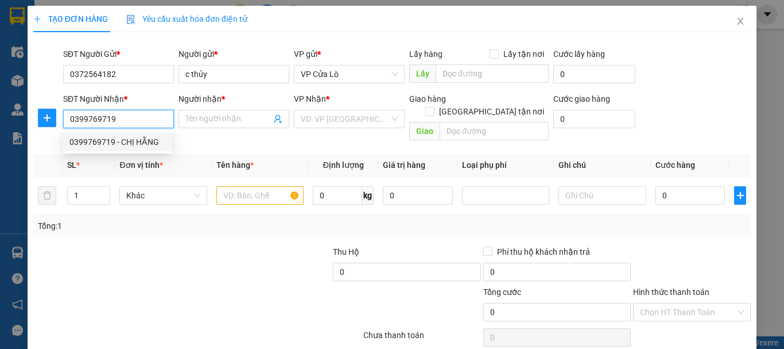
type input "CHỊ HẰNG"
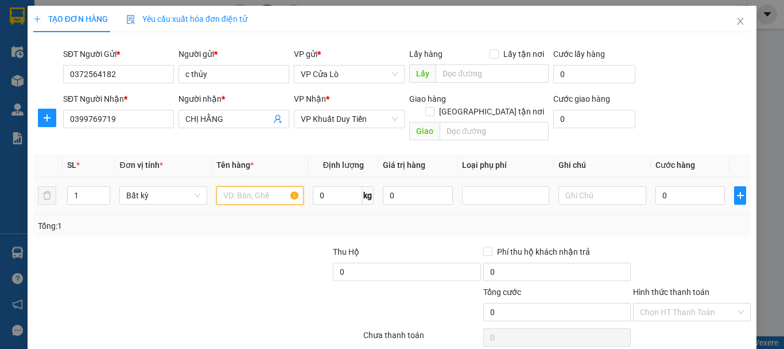
click at [228, 186] on input "text" at bounding box center [259, 195] width 87 height 18
type input "THỰC PHẨM"
click at [319, 186] on input "0" at bounding box center [337, 195] width 49 height 18
type input "11"
click at [311, 202] on td "11 kg" at bounding box center [343, 195] width 70 height 38
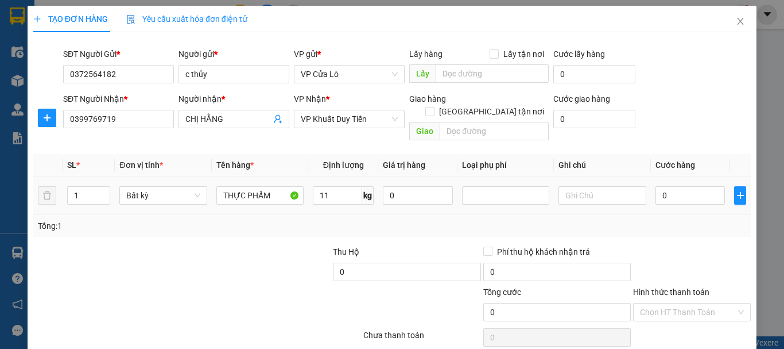
type input "40.000"
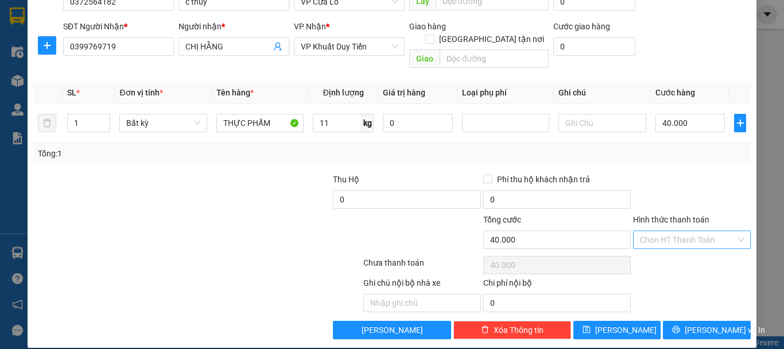
click at [678, 231] on input "Hình thức thanh toán" at bounding box center [688, 239] width 96 height 17
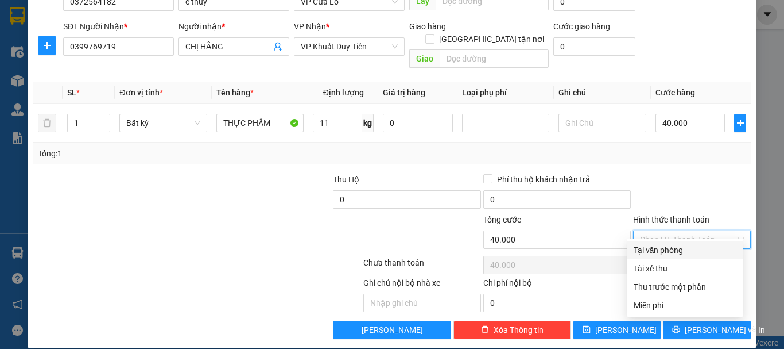
click at [670, 246] on div "Tại văn phòng" at bounding box center [685, 249] width 103 height 13
type input "0"
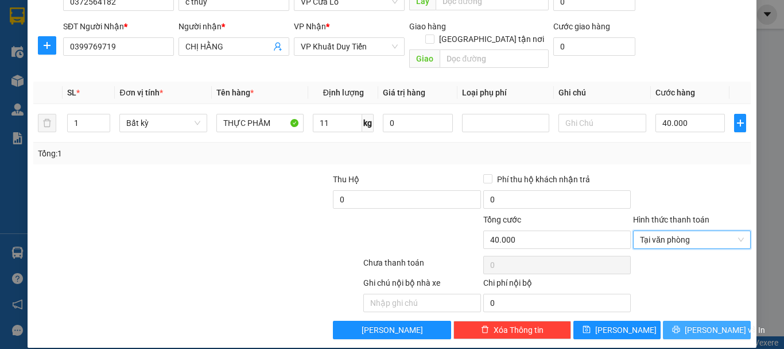
click at [698, 323] on span "Lưu và In" at bounding box center [725, 329] width 80 height 13
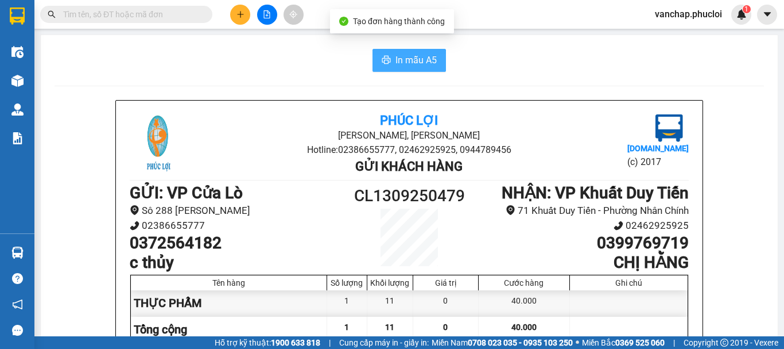
click at [427, 63] on span "In mẫu A5" at bounding box center [416, 60] width 41 height 14
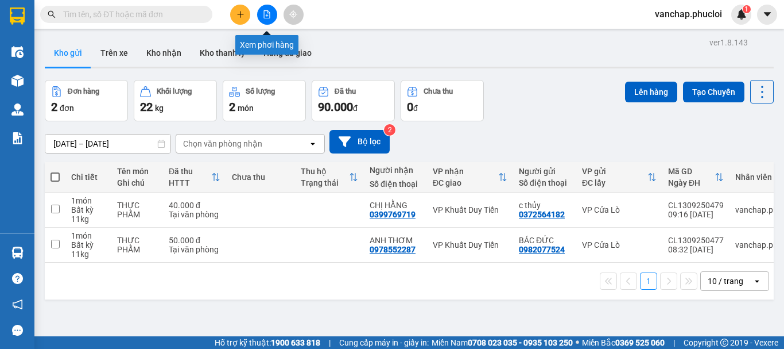
click at [265, 15] on icon "file-add" at bounding box center [267, 14] width 8 height 8
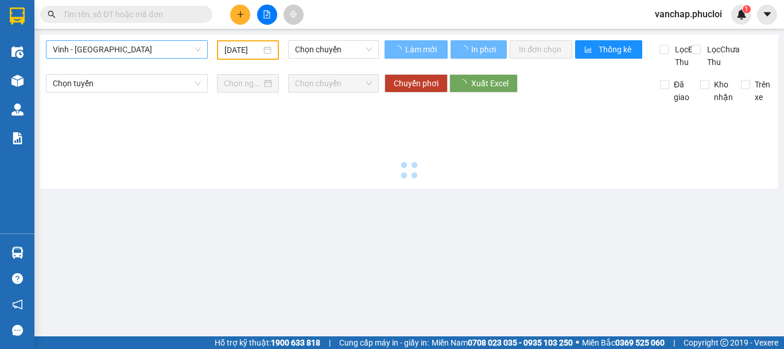
type input "13/09/2025"
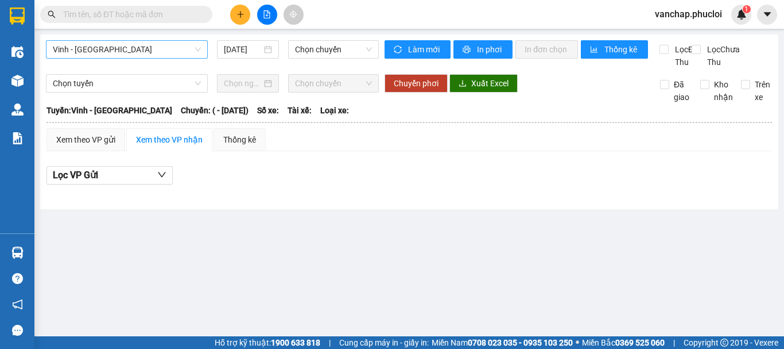
click at [125, 53] on span "Vinh - Hà Tĩnh" at bounding box center [127, 49] width 148 height 17
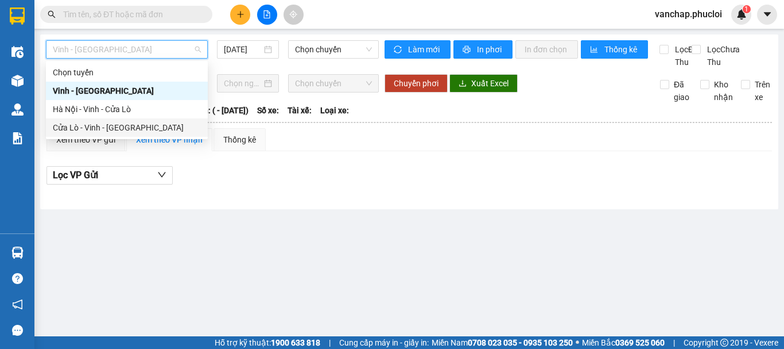
click at [99, 128] on div "Cửa Lò - Vinh - Hà Nội" at bounding box center [127, 127] width 148 height 13
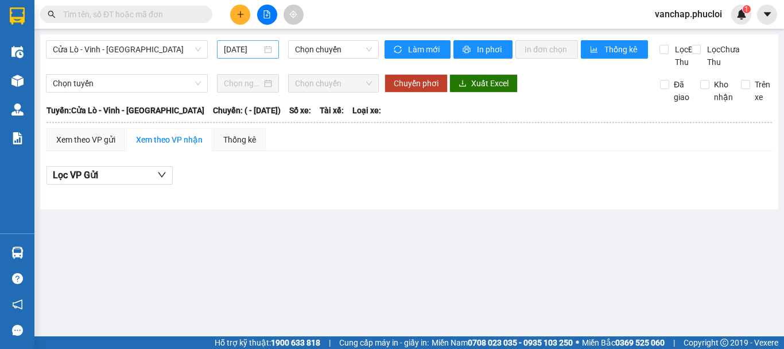
click at [270, 49] on div "13/09/2025" at bounding box center [248, 49] width 48 height 13
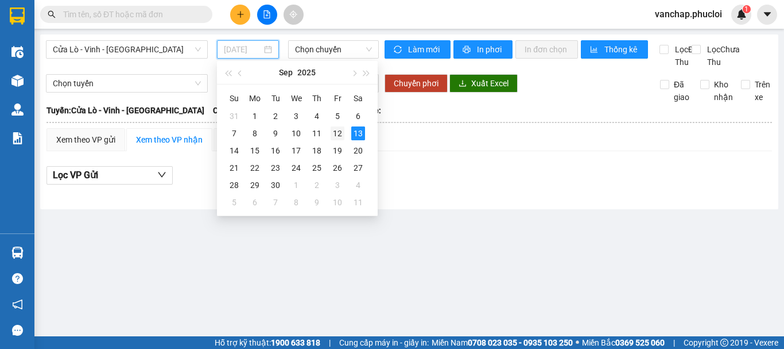
click at [341, 136] on div "12" at bounding box center [338, 133] width 14 height 14
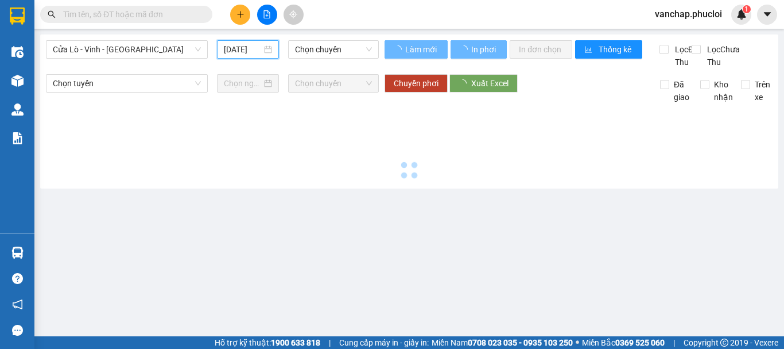
type input "[DATE]"
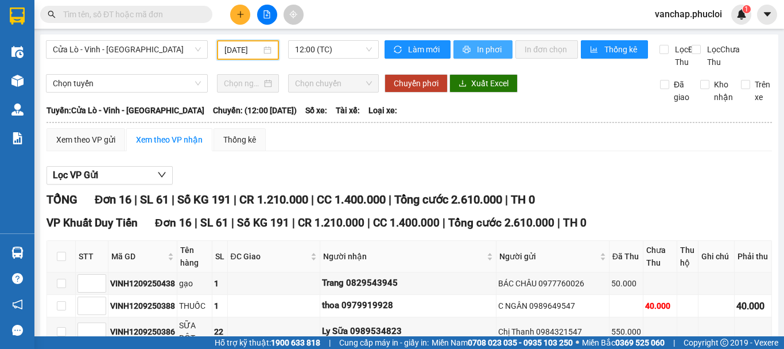
click at [477, 44] on span "In phơi" at bounding box center [490, 49] width 26 height 13
click at [318, 52] on span "12:00 (TC)" at bounding box center [333, 49] width 77 height 17
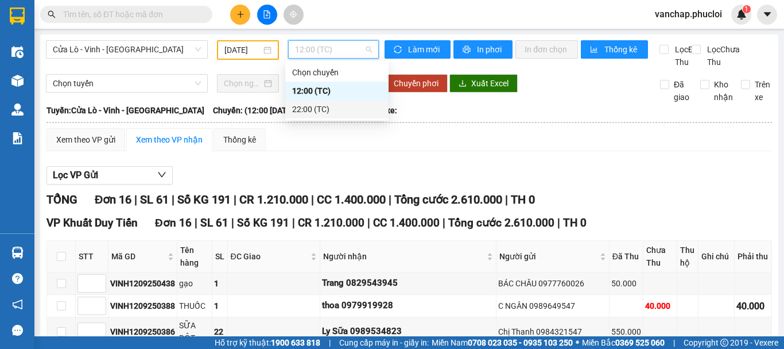
click at [318, 109] on div "22:00 (TC)" at bounding box center [337, 109] width 90 height 13
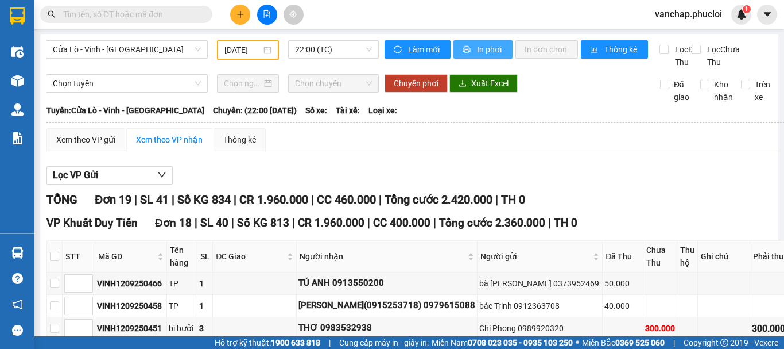
click at [468, 50] on button "In phơi" at bounding box center [483, 49] width 59 height 18
click at [132, 48] on span "Cửa Lò - Vinh - Hà Nội" at bounding box center [127, 49] width 148 height 17
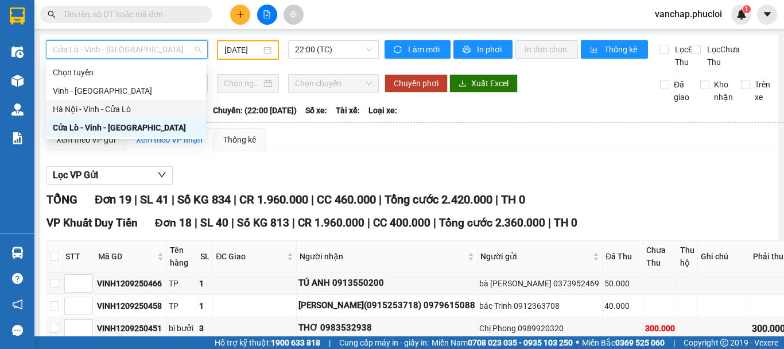
click at [115, 110] on div "Hà Nội - Vinh - Cửa Lò" at bounding box center [126, 109] width 146 height 13
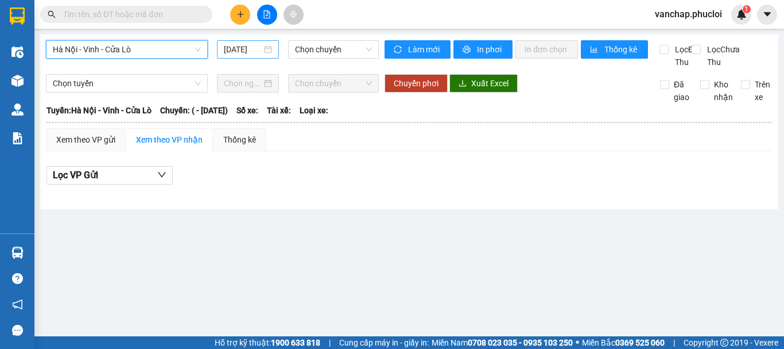
click at [270, 49] on div "13/09/2025" at bounding box center [248, 49] width 48 height 13
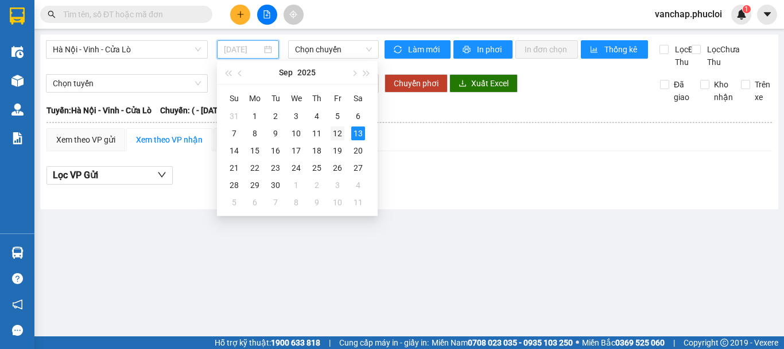
click at [339, 130] on div "12" at bounding box center [338, 133] width 14 height 14
type input "[DATE]"
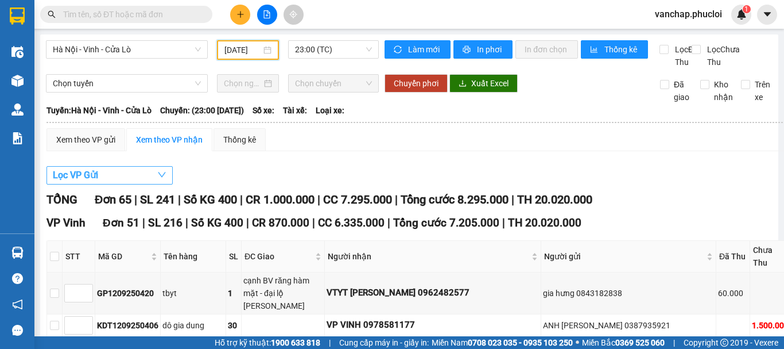
click at [131, 184] on button "Lọc VP Gửi" at bounding box center [110, 175] width 126 height 18
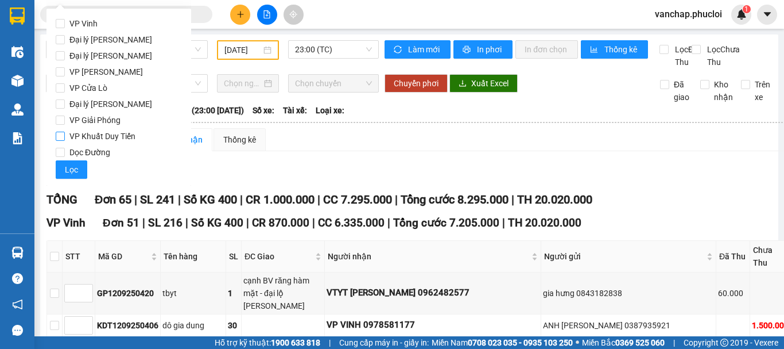
click at [59, 137] on input "VP Khuất Duy Tiến" at bounding box center [60, 135] width 9 height 9
click at [67, 173] on span "Lọc" at bounding box center [71, 169] width 13 height 13
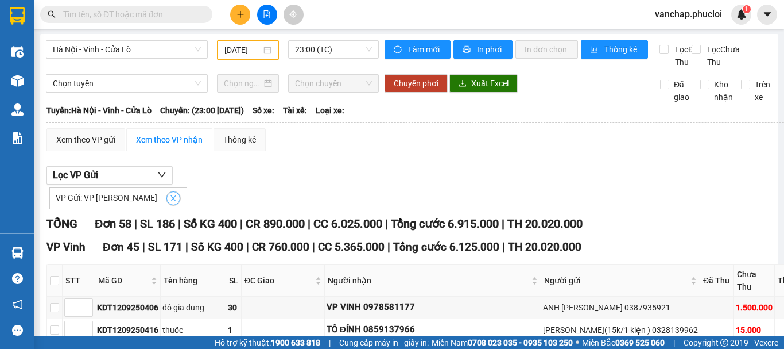
click at [169, 202] on icon "close" at bounding box center [173, 198] width 8 height 8
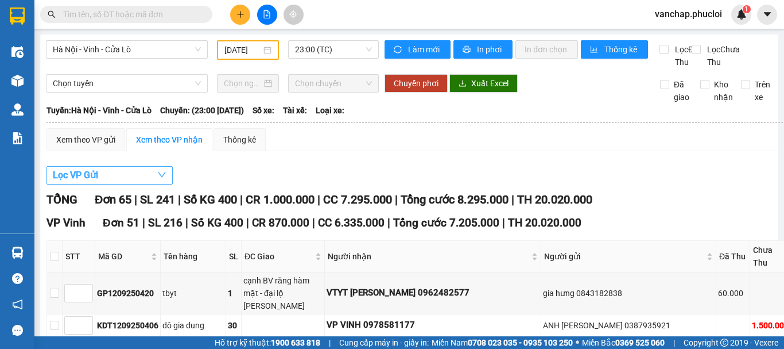
click at [140, 184] on button "Lọc VP Gửi" at bounding box center [110, 175] width 126 height 18
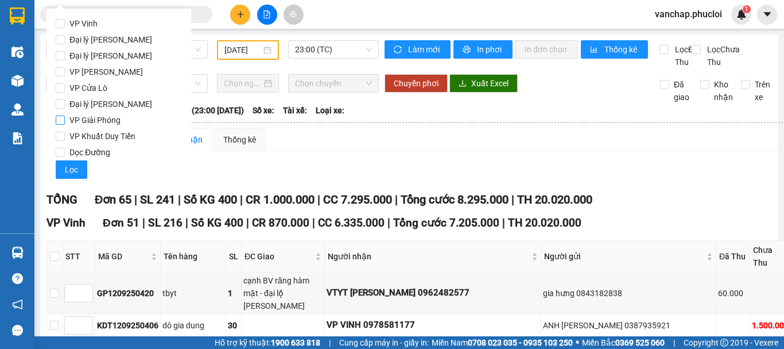
click at [57, 119] on input "VP Giải Phóng" at bounding box center [60, 119] width 9 height 9
click at [76, 171] on span "Lọc" at bounding box center [71, 169] width 13 height 13
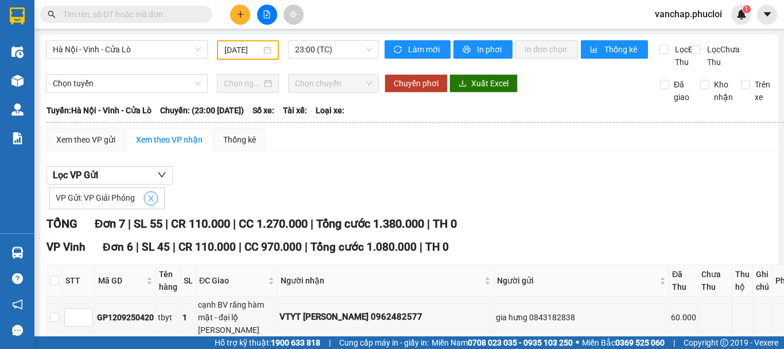
click at [147, 202] on icon "close" at bounding box center [151, 198] width 8 height 8
checkbox input "false"
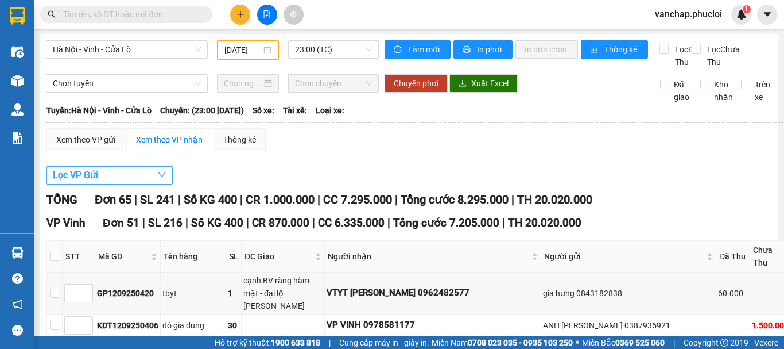
click at [142, 183] on button "Lọc VP Gửi" at bounding box center [110, 175] width 126 height 18
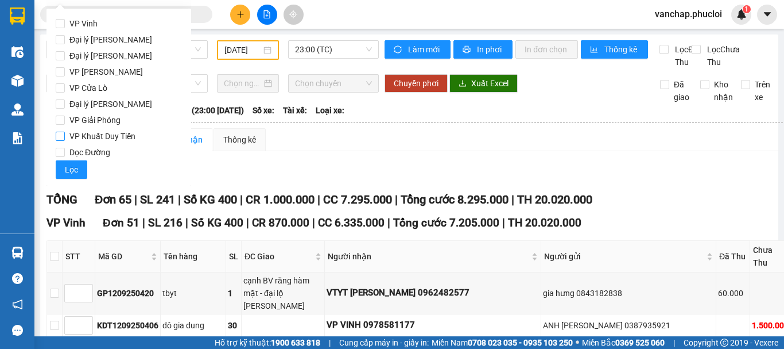
click at [61, 136] on input "VP Khuất Duy Tiến" at bounding box center [60, 135] width 9 height 9
click at [73, 171] on span "Lọc" at bounding box center [71, 169] width 13 height 13
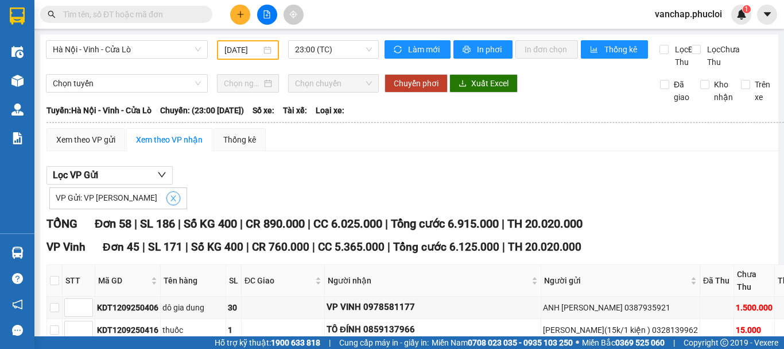
click at [169, 202] on icon "close" at bounding box center [173, 198] width 8 height 8
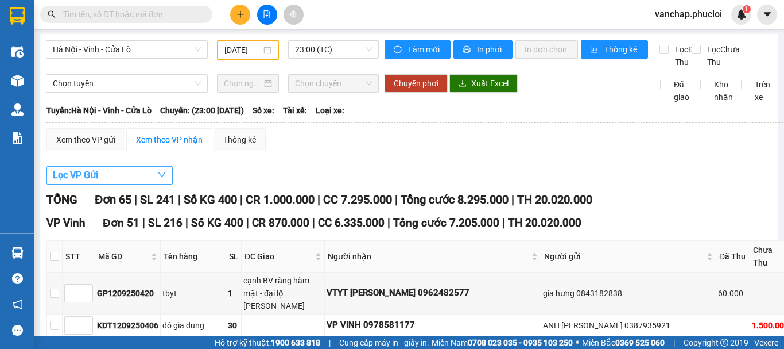
click at [153, 184] on button "Lọc VP Gửi" at bounding box center [110, 175] width 126 height 18
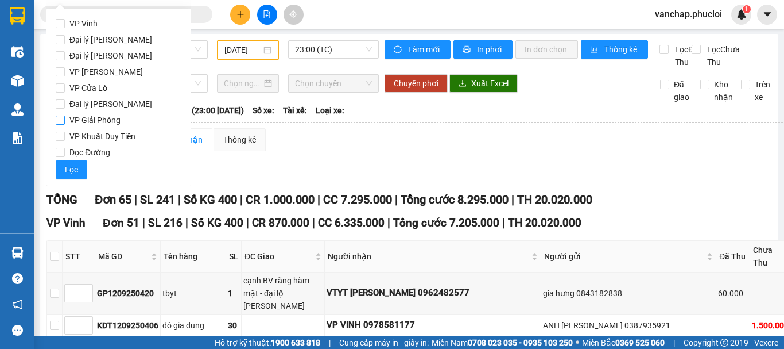
click at [62, 120] on input "VP Giải Phóng" at bounding box center [60, 119] width 9 height 9
click at [68, 172] on span "Lọc" at bounding box center [71, 169] width 13 height 13
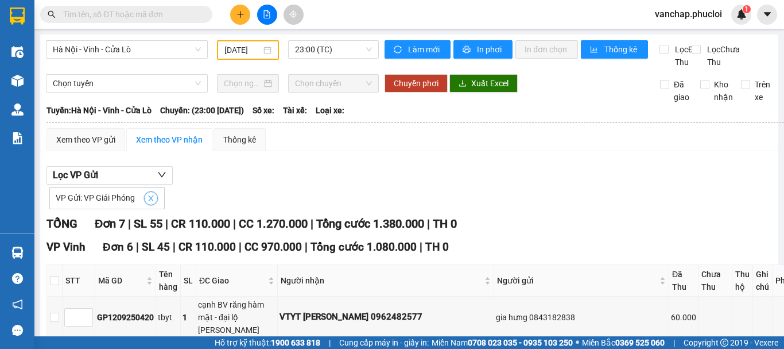
click at [156, 202] on span "close" at bounding box center [151, 198] width 13 height 8
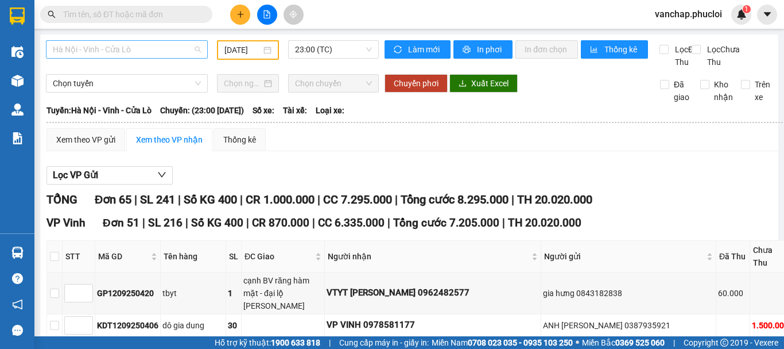
click at [124, 50] on span "Hà Nội - Vinh - Cửa Lò" at bounding box center [127, 49] width 148 height 17
click at [96, 137] on body "Kết quả tìm kiếm ( 238 ) Bộ lọc Mã ĐH Trạng thái Món hàng Thu hộ Tổng cước Chưa…" at bounding box center [392, 174] width 784 height 349
click at [276, 56] on div "[DATE]" at bounding box center [248, 50] width 62 height 20
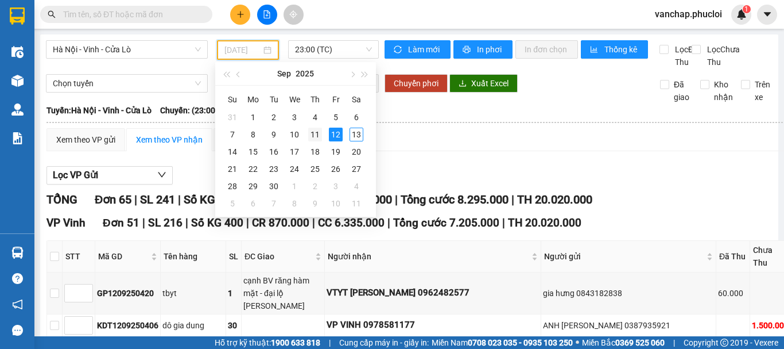
click at [319, 137] on div "11" at bounding box center [315, 134] width 14 height 14
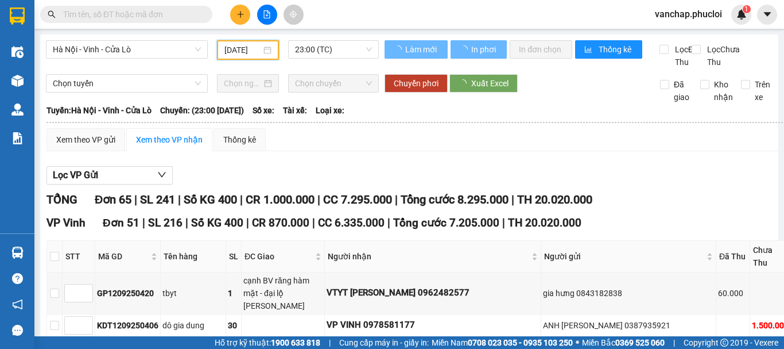
type input "[DATE]"
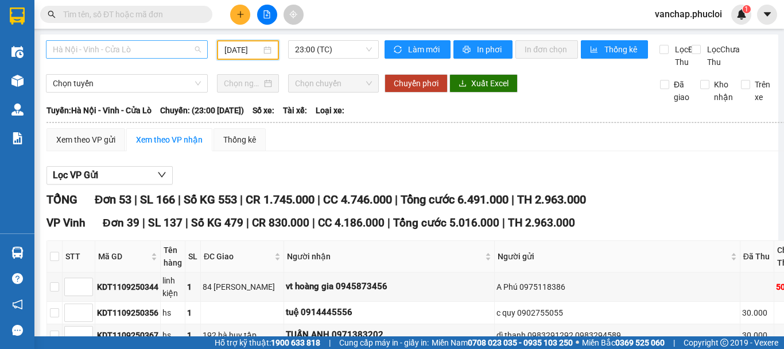
click at [100, 48] on span "Hà Nội - Vinh - Cửa Lò" at bounding box center [127, 49] width 148 height 17
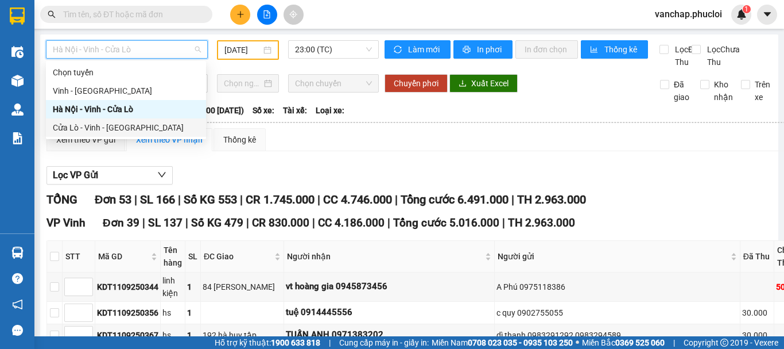
click at [72, 126] on div "Cửa Lò - Vinh - Hà Nội" at bounding box center [126, 127] width 146 height 13
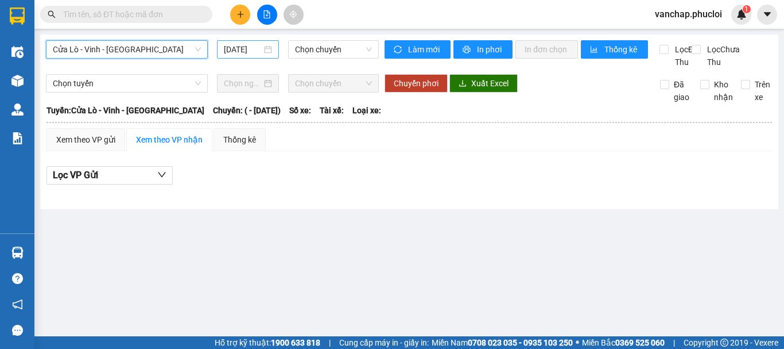
click at [277, 49] on div "13/09/2025" at bounding box center [248, 49] width 62 height 18
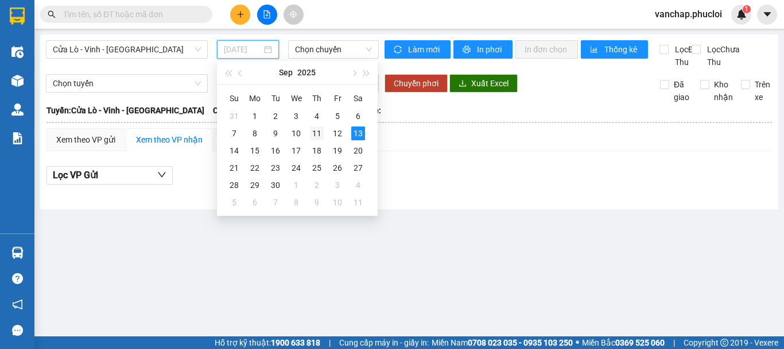
click at [316, 136] on div "11" at bounding box center [317, 133] width 14 height 14
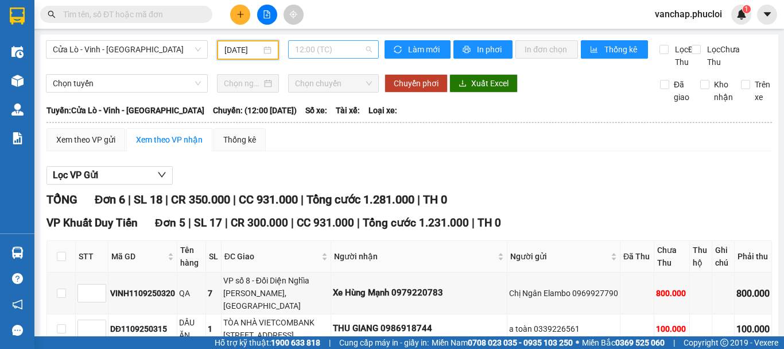
click at [311, 47] on span "12:00 (TC)" at bounding box center [333, 49] width 77 height 17
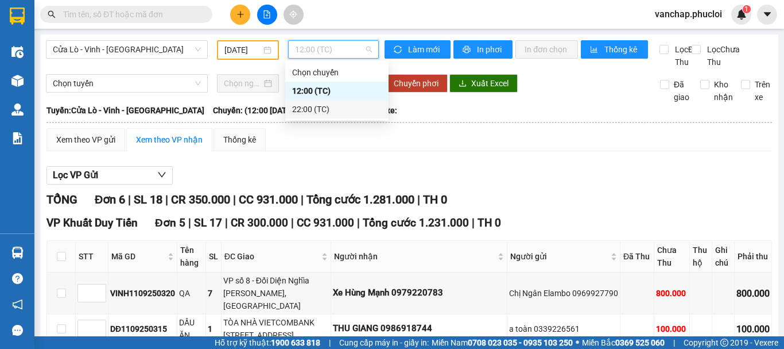
click at [307, 107] on div "22:00 (TC)" at bounding box center [337, 109] width 90 height 13
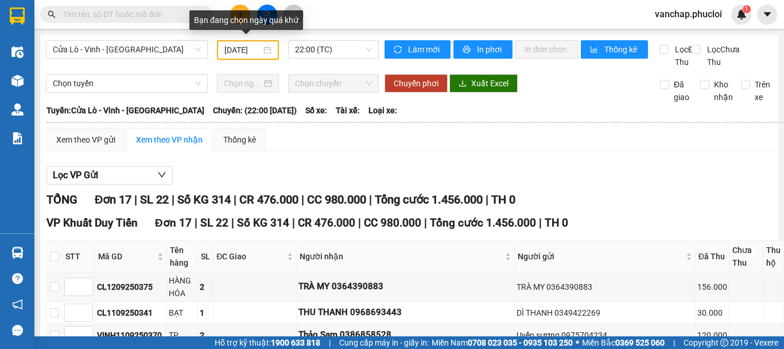
click at [263, 51] on div "[DATE]" at bounding box center [248, 50] width 47 height 13
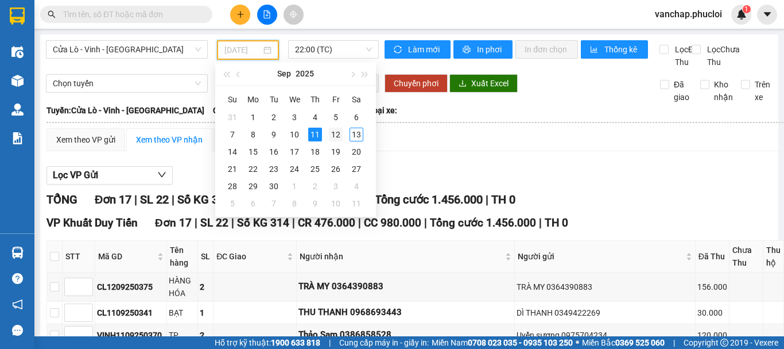
click at [333, 136] on div "12" at bounding box center [336, 134] width 14 height 14
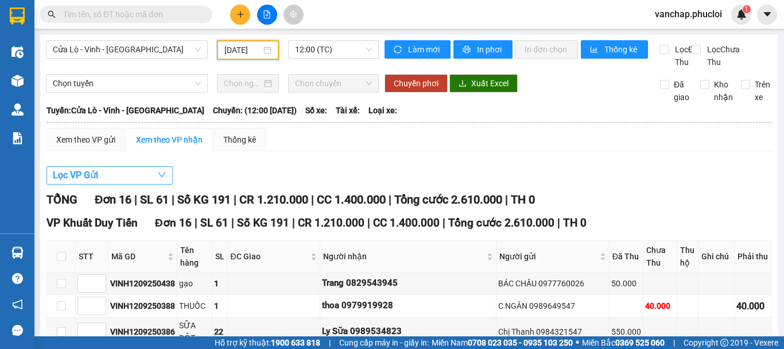
click at [106, 184] on button "Lọc VP Gửi" at bounding box center [110, 175] width 126 height 18
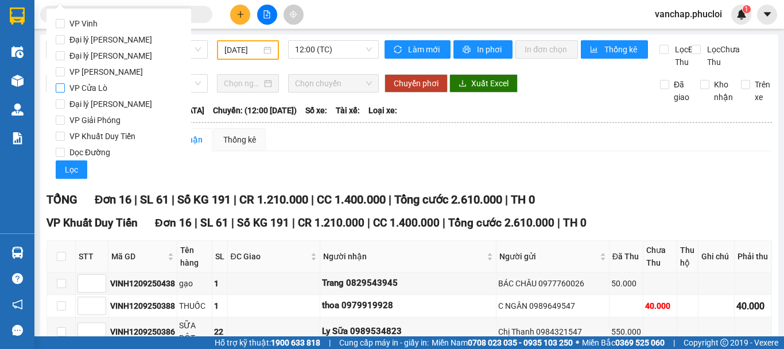
click at [61, 87] on input "VP Cửa Lò" at bounding box center [60, 87] width 9 height 9
click at [69, 173] on span "Lọc" at bounding box center [71, 169] width 13 height 13
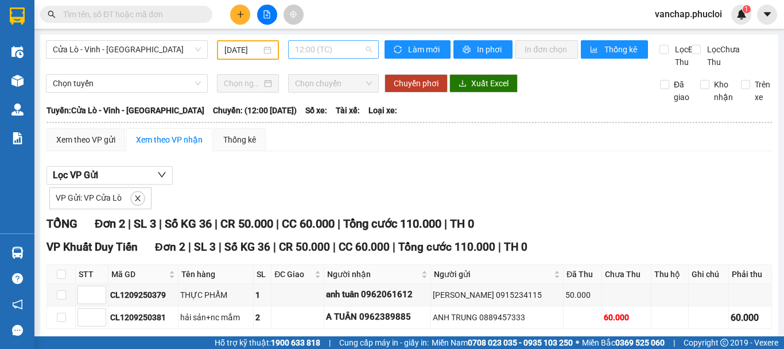
click at [317, 46] on span "12:00 (TC)" at bounding box center [333, 49] width 77 height 17
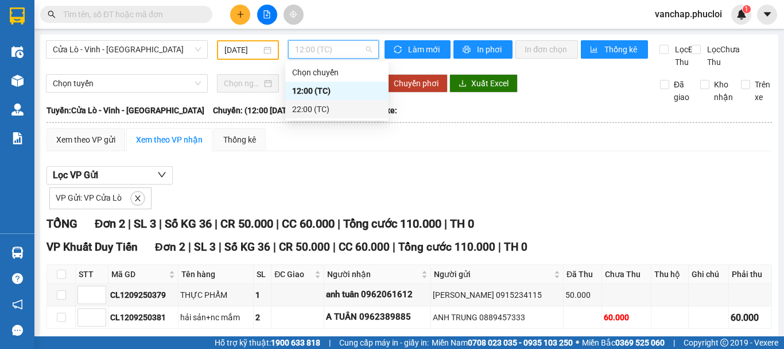
click at [313, 109] on div "22:00 (TC)" at bounding box center [337, 109] width 90 height 13
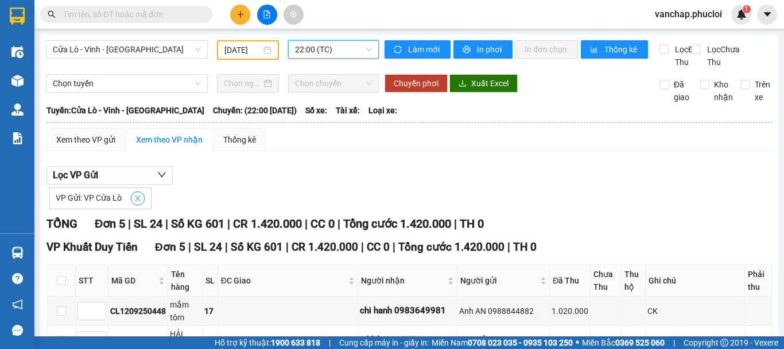
click at [131, 202] on span "close" at bounding box center [137, 198] width 13 height 8
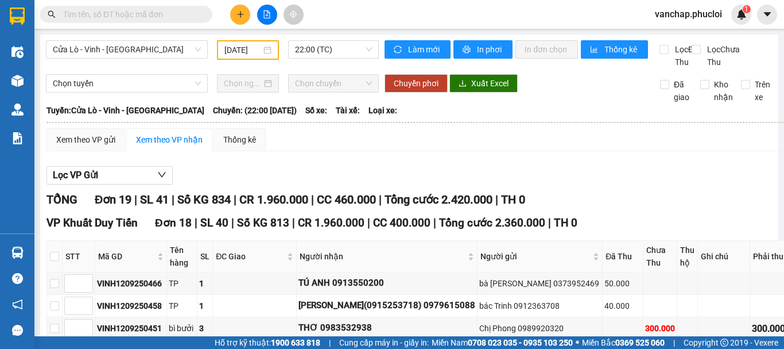
click at [264, 55] on div "[DATE]" at bounding box center [248, 50] width 47 height 13
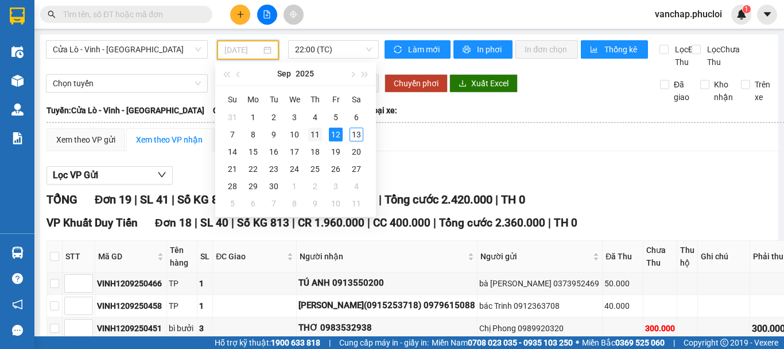
click at [311, 131] on div "11" at bounding box center [315, 134] width 14 height 14
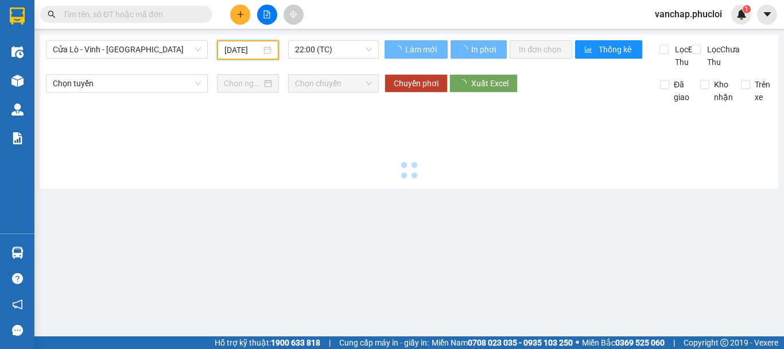
type input "[DATE]"
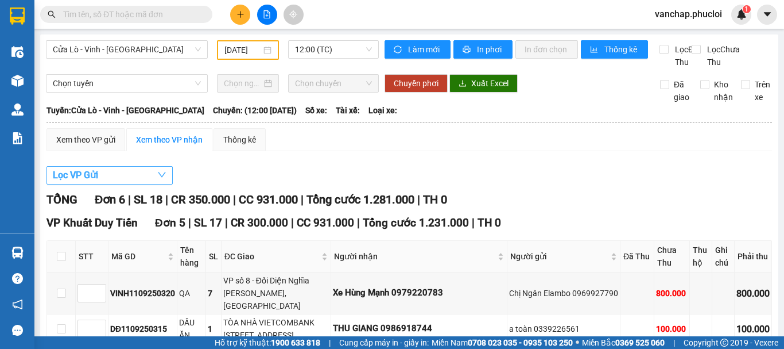
click at [91, 182] on span "Lọc VP Gửi" at bounding box center [75, 175] width 45 height 14
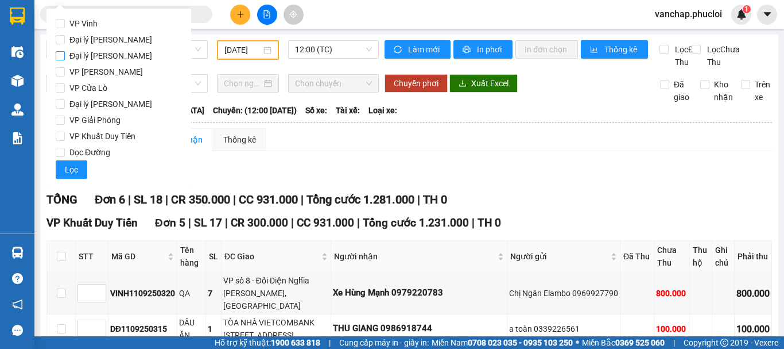
click at [61, 56] on input "Đại lý [PERSON_NAME]" at bounding box center [60, 55] width 9 height 9
click at [69, 162] on button "Lọc" at bounding box center [72, 169] width 32 height 18
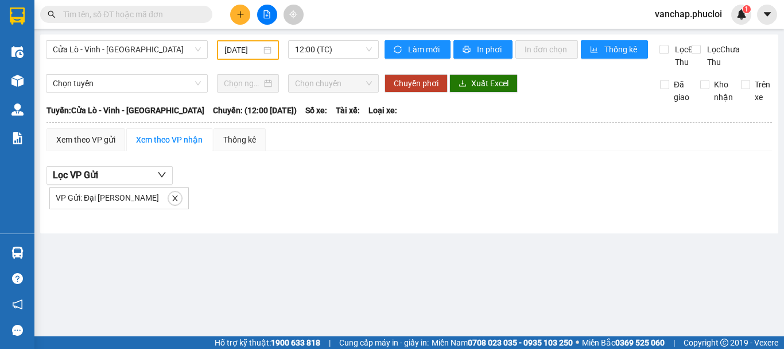
click at [356, 39] on div "Cửa Lò - Vinh - Hà Nội 11/09/2025 12:00 (TC) Làm mới In phơi In đơn chọn Thống …" at bounding box center [409, 133] width 738 height 199
click at [312, 48] on span "12:00 (TC)" at bounding box center [333, 49] width 77 height 17
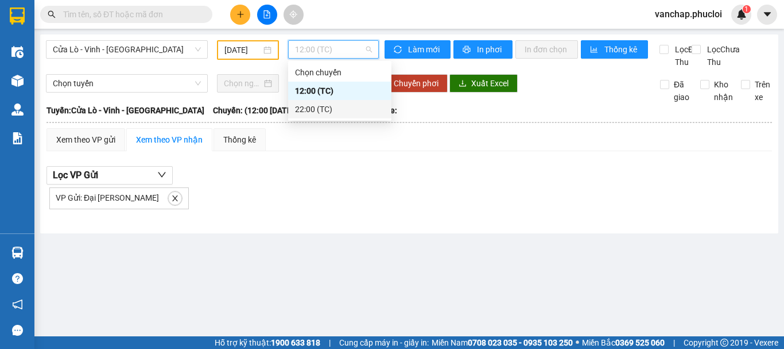
click at [298, 110] on div "22:00 (TC)" at bounding box center [340, 109] width 90 height 13
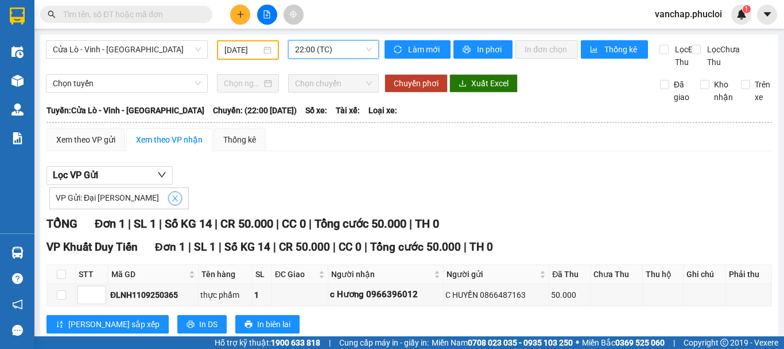
click at [171, 202] on icon "close" at bounding box center [175, 198] width 8 height 8
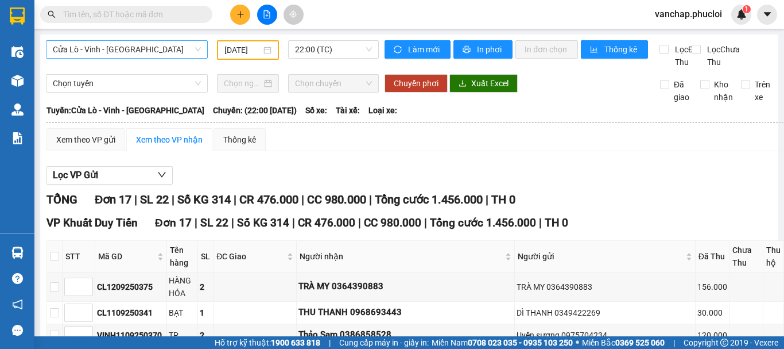
click at [123, 45] on span "Cửa Lò - Vinh - Hà Nội" at bounding box center [127, 49] width 148 height 17
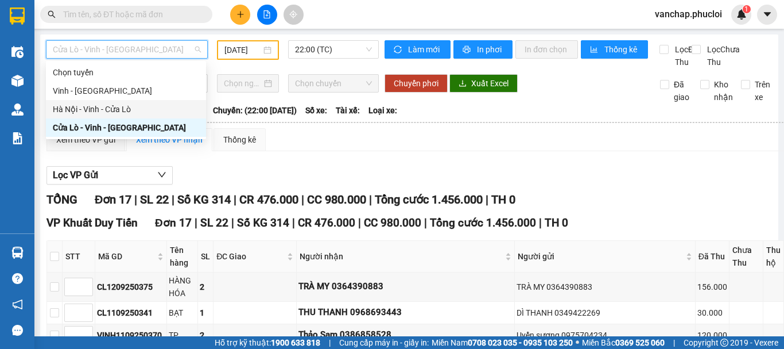
click at [113, 103] on div "Hà Nội - Vinh - Cửa Lò" at bounding box center [126, 109] width 146 height 13
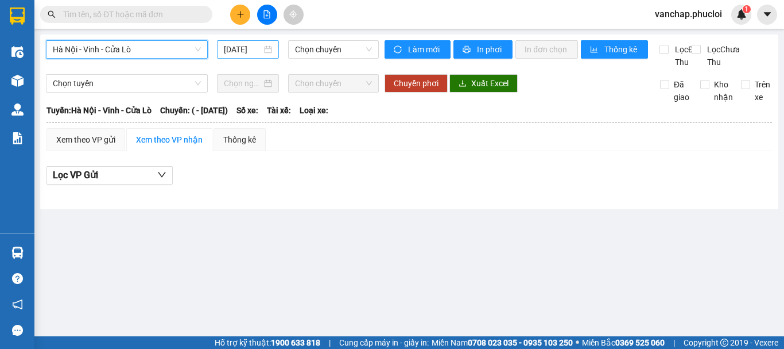
click at [273, 48] on div "13/09/2025" at bounding box center [248, 49] width 62 height 18
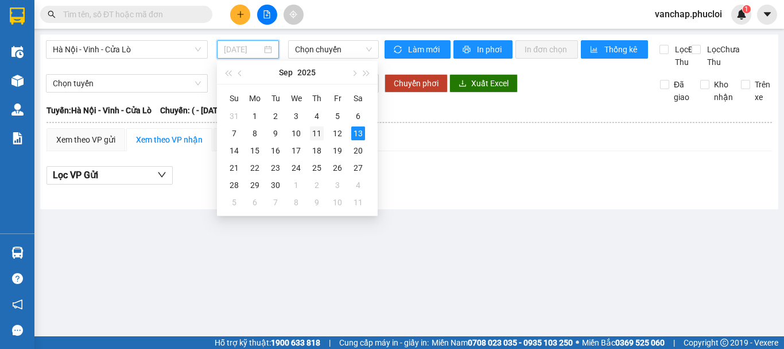
click at [315, 133] on div "11" at bounding box center [317, 133] width 14 height 14
type input "[DATE]"
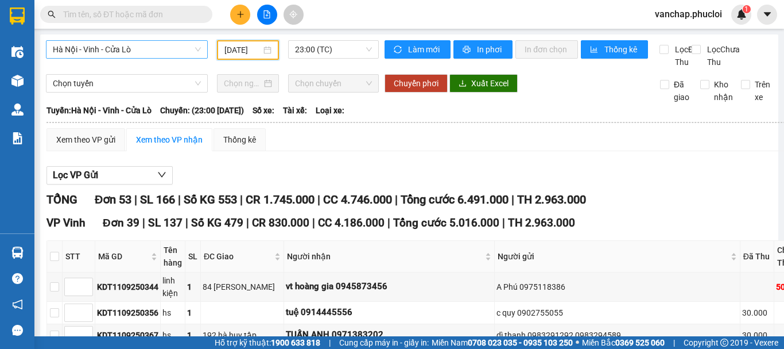
click at [99, 51] on span "Hà Nội - Vinh - Cửa Lò" at bounding box center [127, 49] width 148 height 17
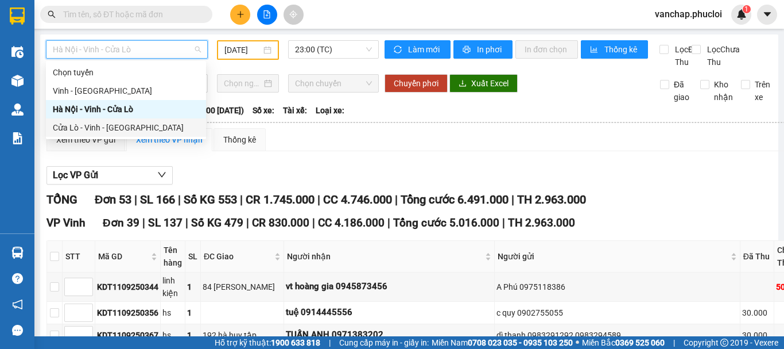
click at [81, 127] on div "Cửa Lò - Vinh - Hà Nội" at bounding box center [126, 127] width 146 height 13
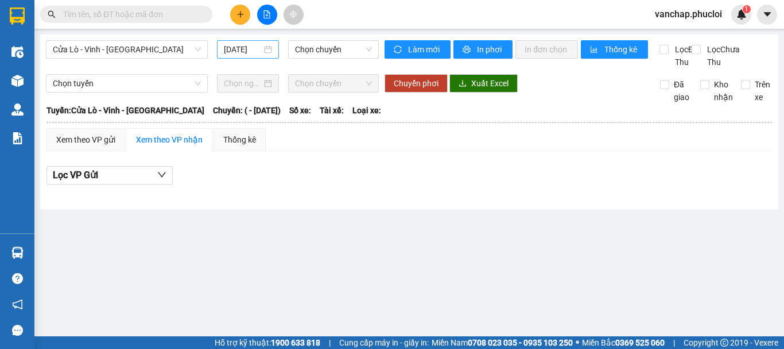
click at [274, 51] on div "13/09/2025" at bounding box center [248, 49] width 62 height 18
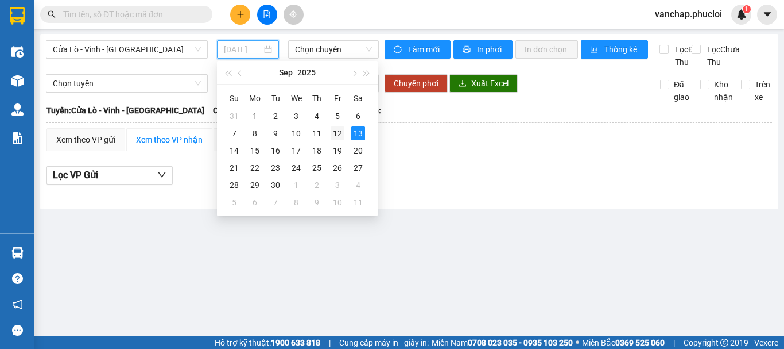
click at [333, 132] on div "12" at bounding box center [338, 133] width 14 height 14
type input "[DATE]"
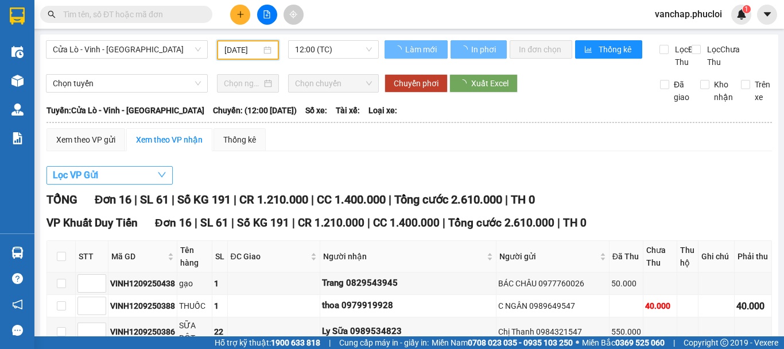
click at [79, 182] on span "Lọc VP Gửi" at bounding box center [75, 175] width 45 height 14
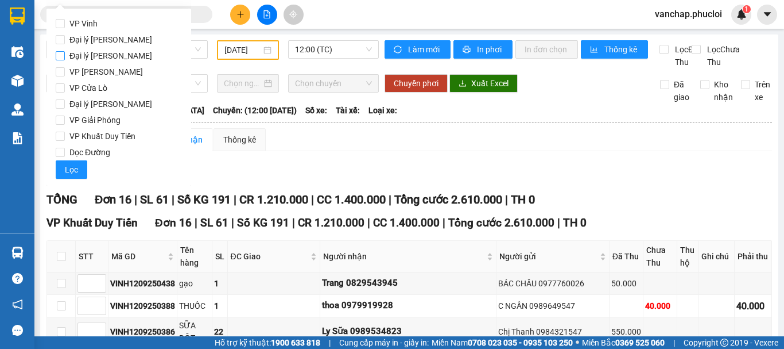
click at [62, 54] on input "Đại lý [PERSON_NAME]" at bounding box center [60, 55] width 9 height 9
checkbox input "true"
click at [72, 172] on span "Lọc" at bounding box center [71, 169] width 13 height 13
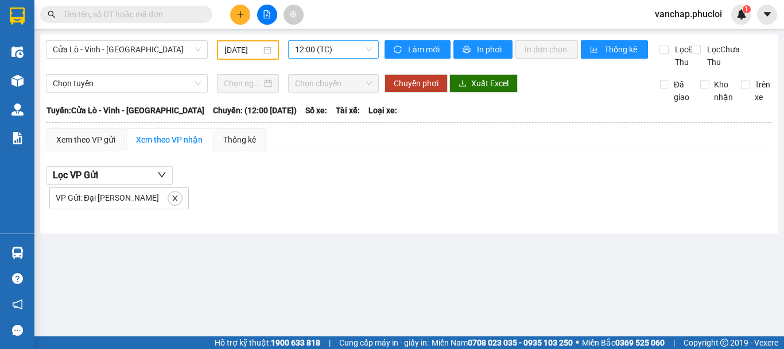
click at [307, 49] on span "12:00 (TC)" at bounding box center [333, 49] width 77 height 17
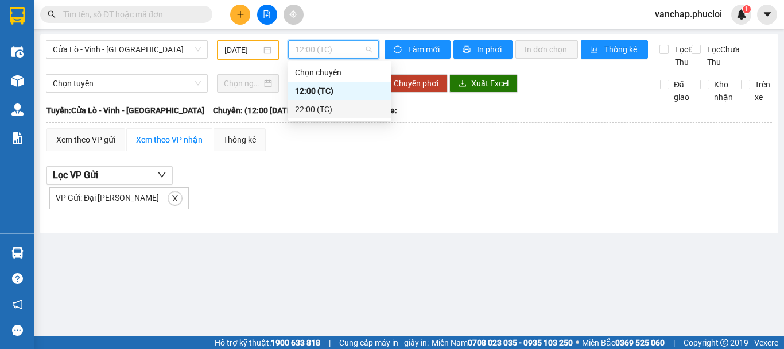
click at [299, 110] on div "22:00 (TC)" at bounding box center [340, 109] width 90 height 13
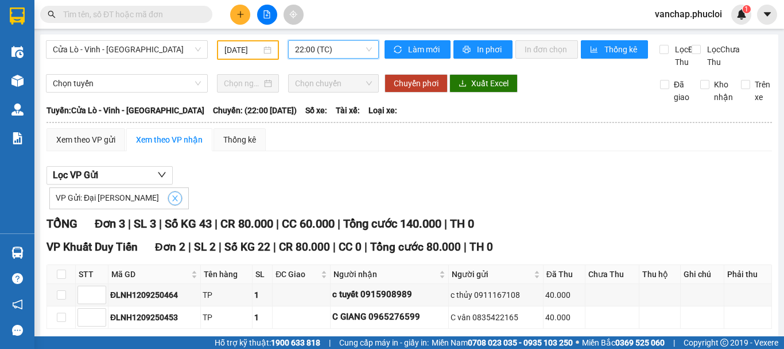
click at [171, 202] on icon "close" at bounding box center [175, 198] width 8 height 8
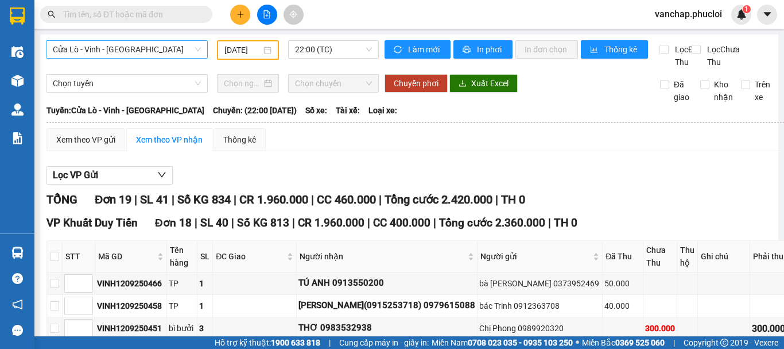
click at [133, 50] on span "Cửa Lò - Vinh - Hà Nội" at bounding box center [127, 49] width 148 height 17
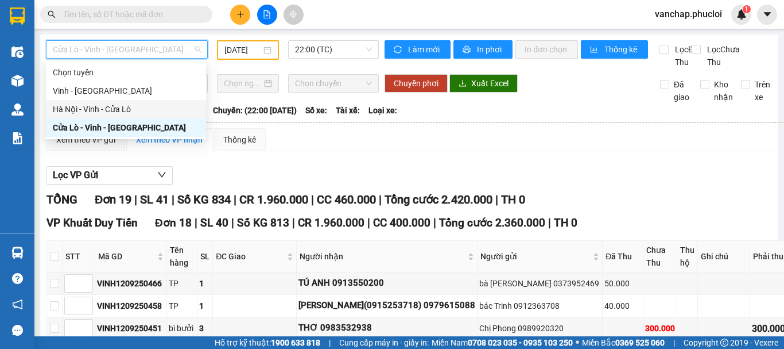
click at [109, 109] on div "Hà Nội - Vinh - Cửa Lò" at bounding box center [126, 109] width 146 height 13
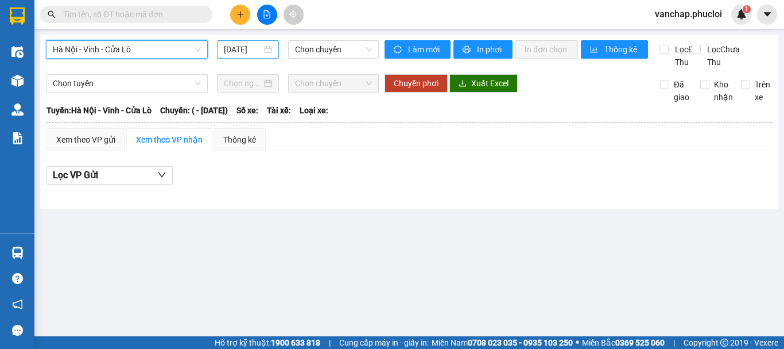
click at [270, 45] on div "13/09/2025" at bounding box center [248, 49] width 48 height 13
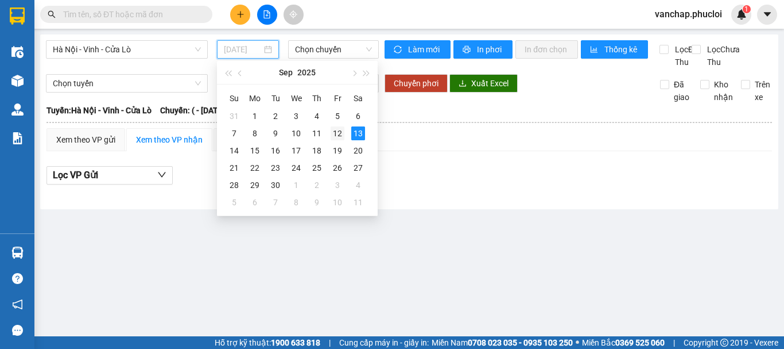
click at [335, 131] on div "12" at bounding box center [338, 133] width 14 height 14
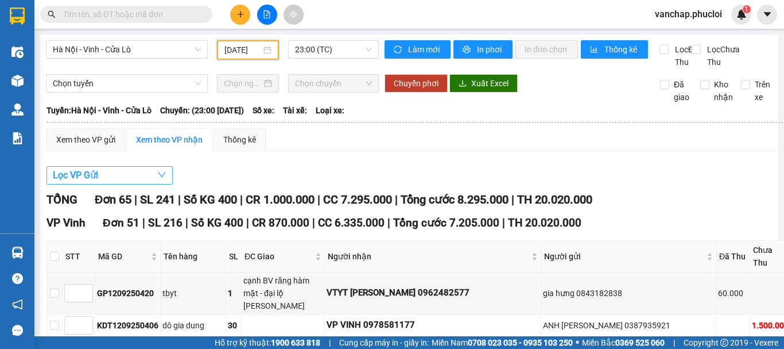
click at [155, 184] on button "Lọc VP Gửi" at bounding box center [110, 175] width 126 height 18
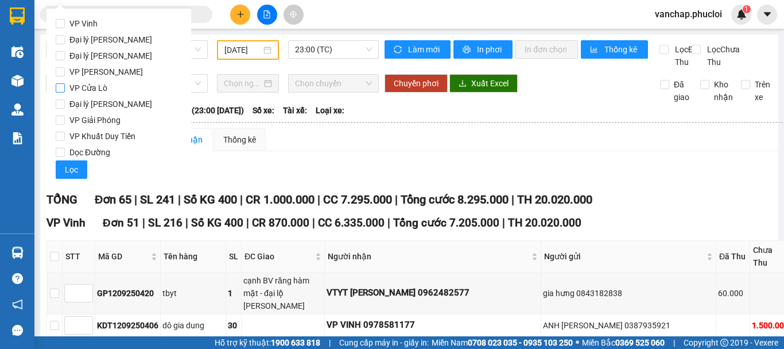
click at [63, 89] on input "VP Cửa Lò" at bounding box center [60, 87] width 9 height 9
click at [82, 178] on button "Lọc" at bounding box center [72, 169] width 32 height 18
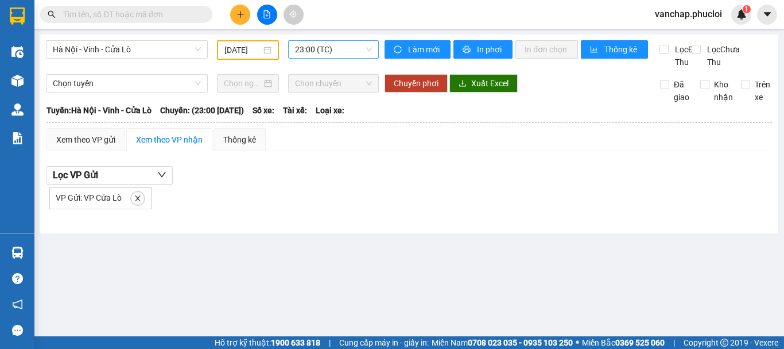
click at [316, 48] on span "23:00 (TC)" at bounding box center [333, 49] width 77 height 17
click at [273, 56] on div "[DATE]" at bounding box center [248, 50] width 62 height 20
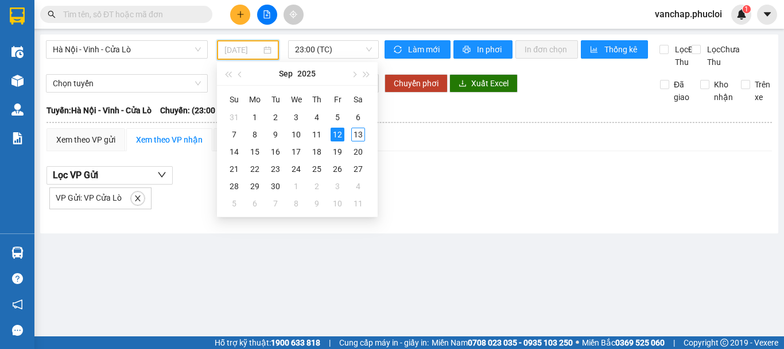
type input "[DATE]"
click at [334, 134] on div "12" at bounding box center [338, 134] width 14 height 14
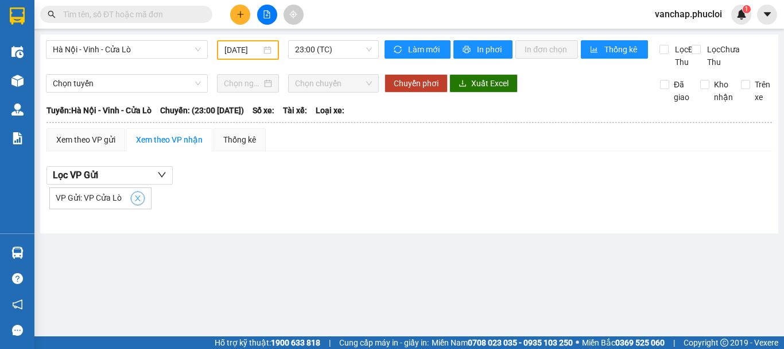
click at [138, 201] on icon "close" at bounding box center [138, 198] width 6 height 6
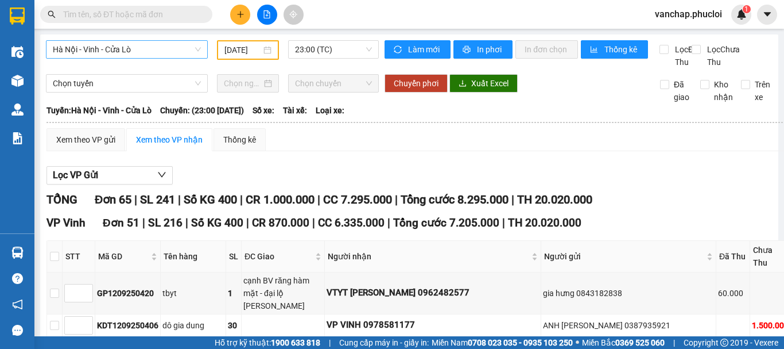
click at [83, 44] on span "Hà Nội - Vinh - Cửa Lò" at bounding box center [127, 49] width 148 height 17
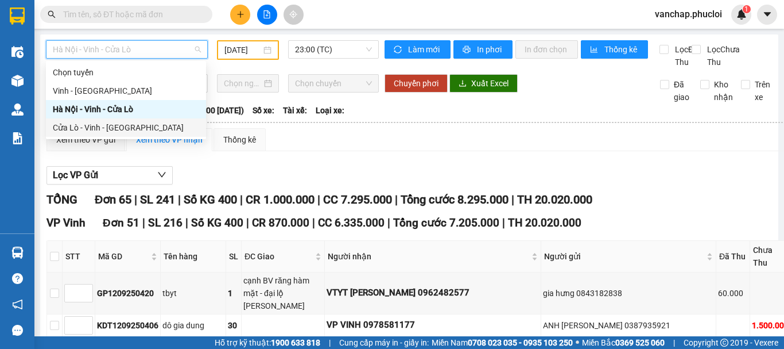
click at [78, 128] on div "Cửa Lò - Vinh - Hà Nội" at bounding box center [126, 127] width 146 height 13
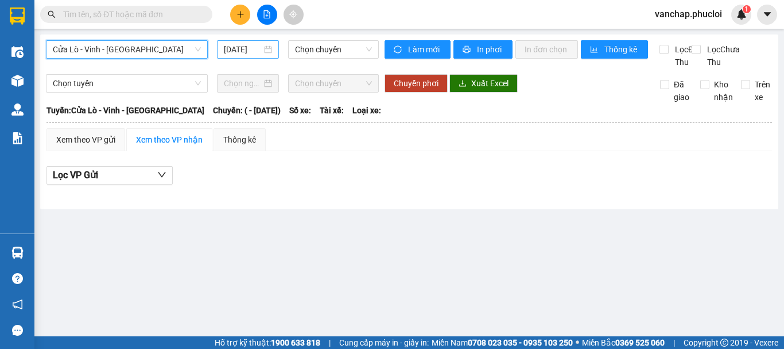
click at [269, 51] on div "13/09/2025" at bounding box center [248, 49] width 48 height 13
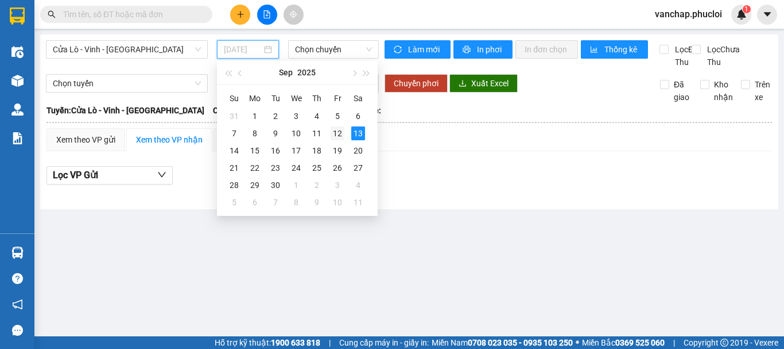
click at [339, 131] on div "12" at bounding box center [338, 133] width 14 height 14
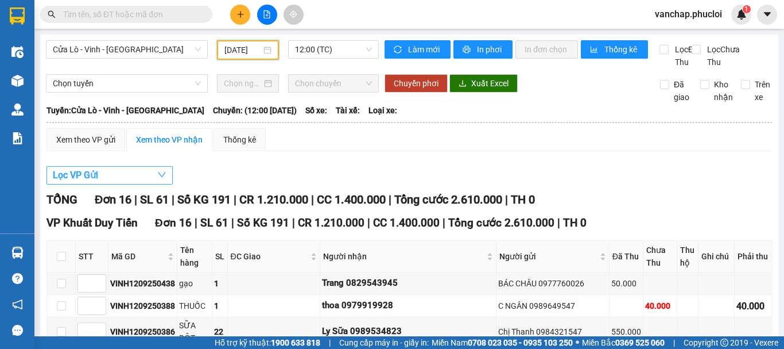
click at [150, 184] on button "Lọc VP Gửi" at bounding box center [110, 175] width 126 height 18
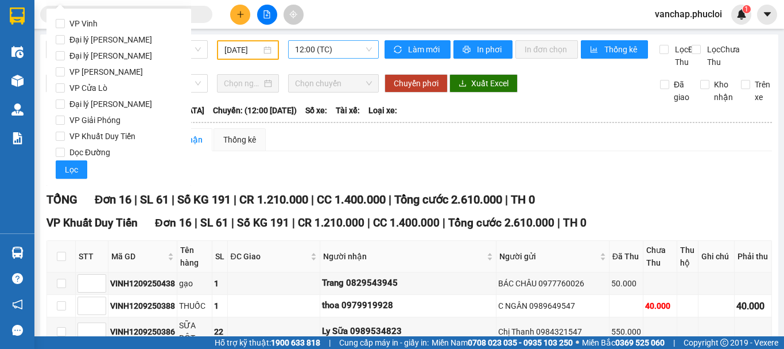
click at [313, 53] on span "12:00 (TC)" at bounding box center [333, 49] width 77 height 17
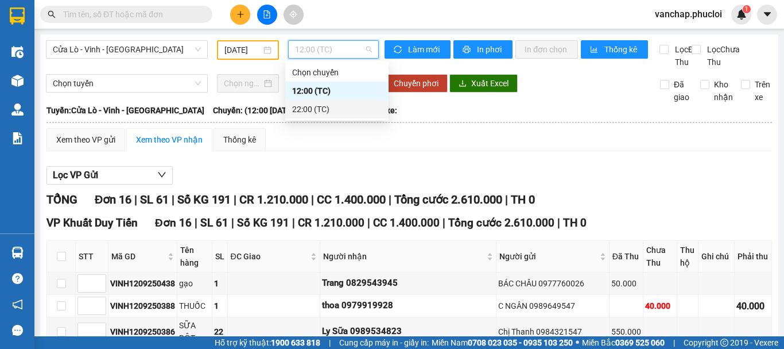
click at [305, 109] on div "22:00 (TC)" at bounding box center [337, 109] width 90 height 13
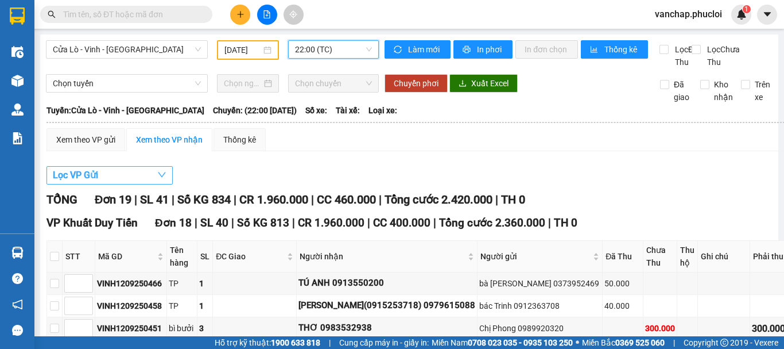
click at [130, 184] on button "Lọc VP Gửi" at bounding box center [110, 175] width 126 height 18
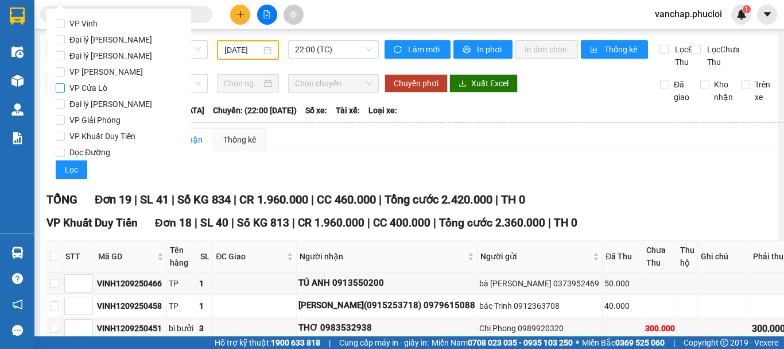
click at [62, 88] on input "VP Cửa Lò" at bounding box center [60, 87] width 9 height 9
click at [71, 167] on span "Lọc" at bounding box center [71, 169] width 13 height 13
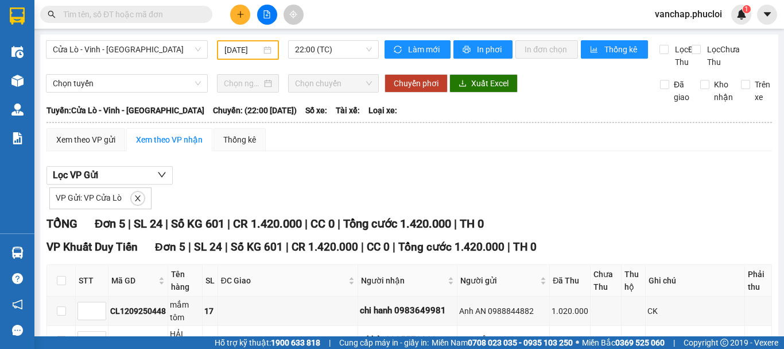
click at [141, 206] on span at bounding box center [137, 198] width 15 height 15
click at [140, 205] on button "button" at bounding box center [138, 198] width 14 height 14
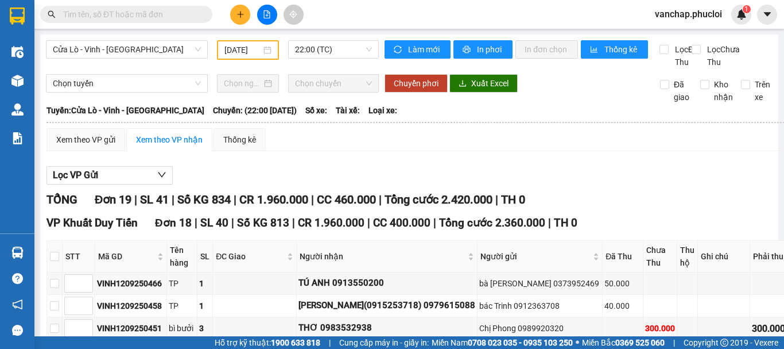
click at [260, 49] on div "[DATE]" at bounding box center [248, 50] width 47 height 13
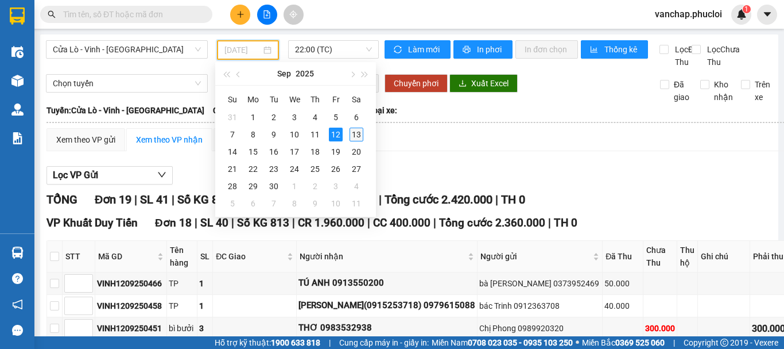
click at [354, 134] on div "13" at bounding box center [357, 134] width 14 height 14
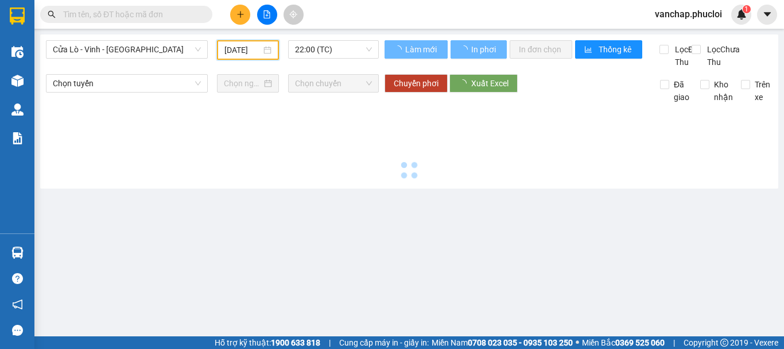
type input "13/09/2025"
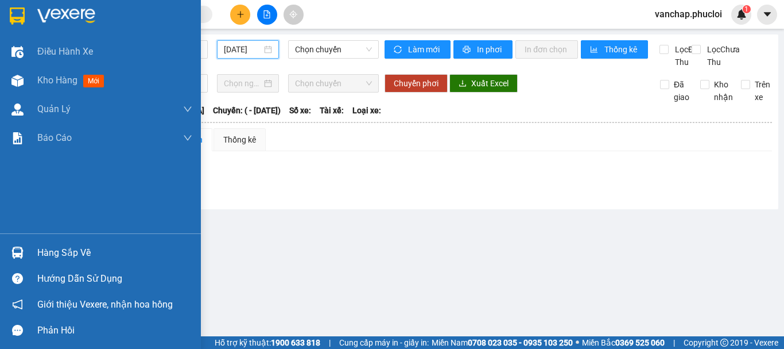
click at [48, 13] on img at bounding box center [66, 15] width 58 height 17
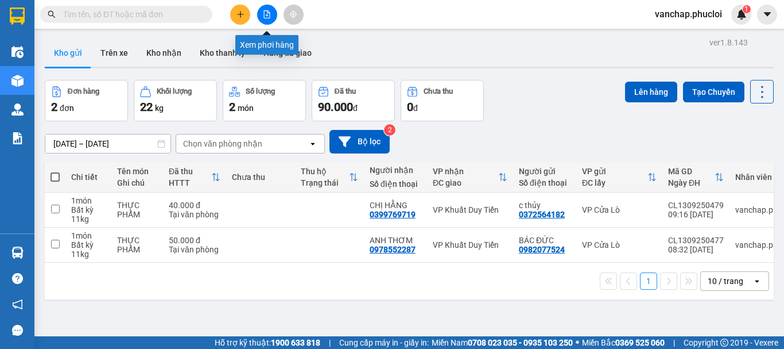
click at [267, 20] on button at bounding box center [267, 15] width 20 height 20
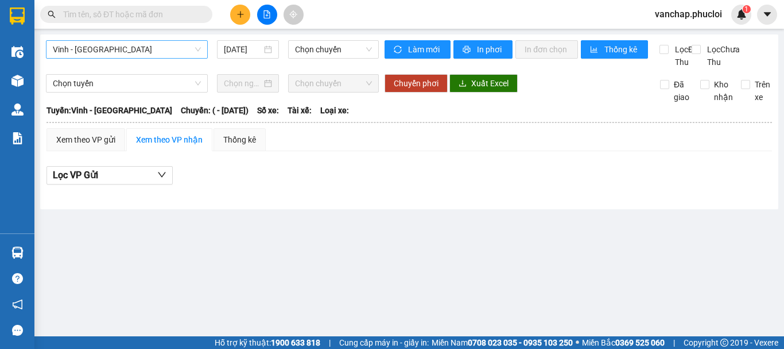
click at [134, 49] on span "Vinh - Hà Tĩnh" at bounding box center [127, 49] width 148 height 17
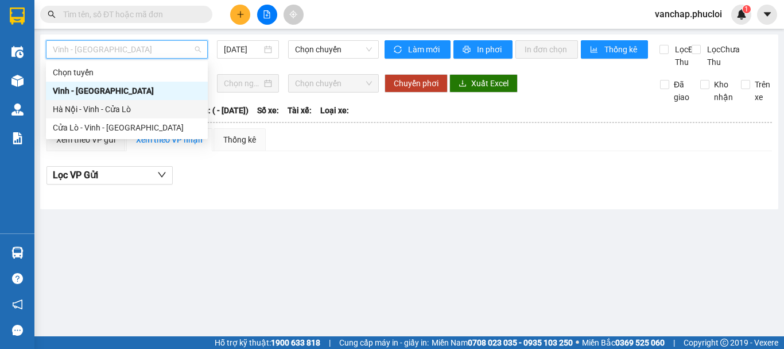
click at [113, 111] on div "Hà Nội - Vinh - Cửa Lò" at bounding box center [127, 109] width 148 height 13
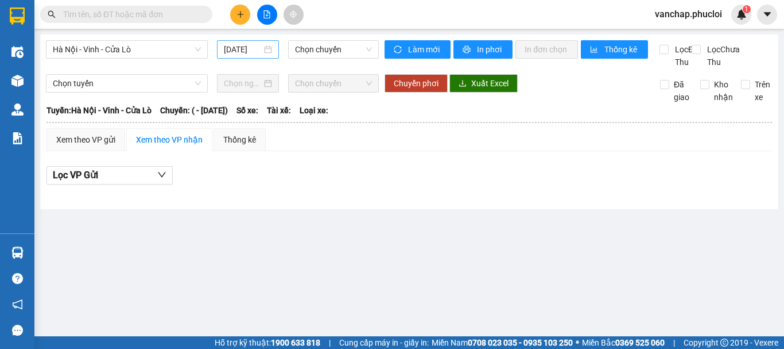
click at [273, 52] on div "13/09/2025" at bounding box center [248, 49] width 62 height 18
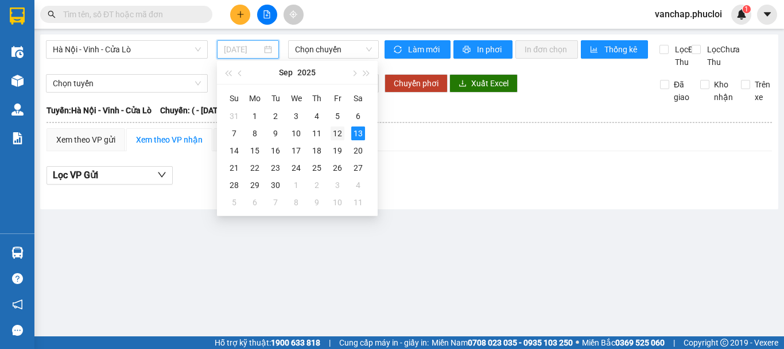
click at [336, 137] on div "12" at bounding box center [338, 133] width 14 height 14
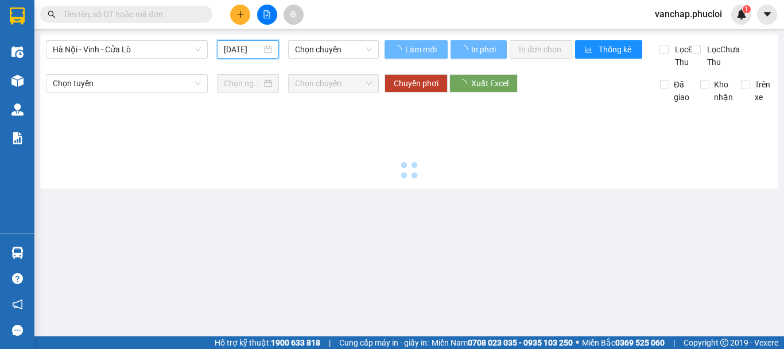
type input "[DATE]"
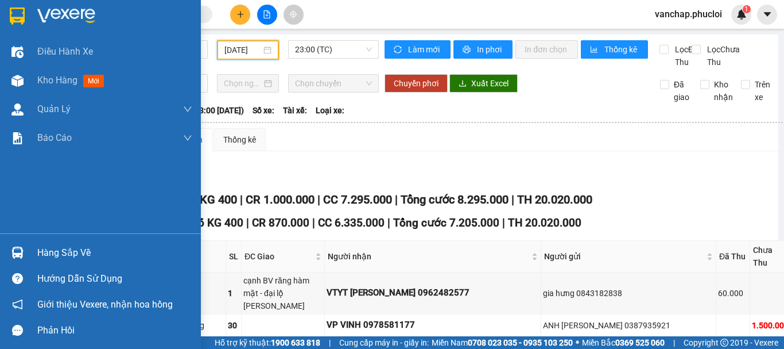
click at [64, 11] on img at bounding box center [66, 15] width 58 height 17
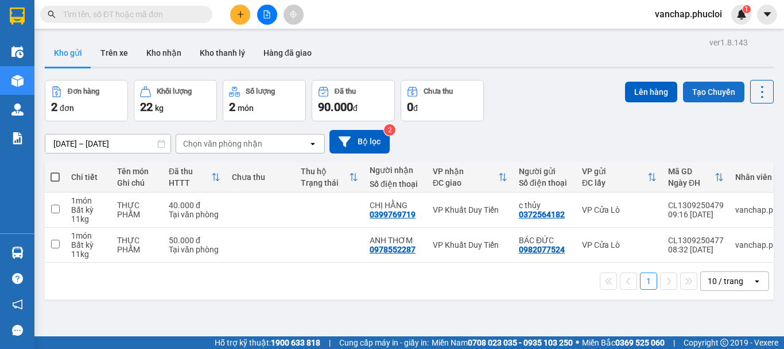
click at [692, 82] on button "Tạo Chuyến" at bounding box center [713, 92] width 61 height 21
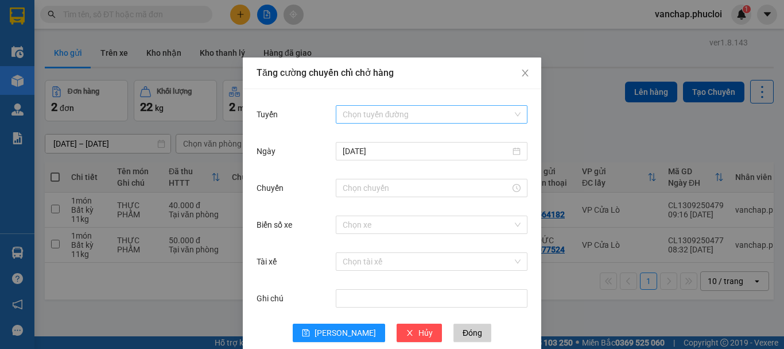
click at [376, 115] on input "Tuyến" at bounding box center [428, 114] width 170 height 17
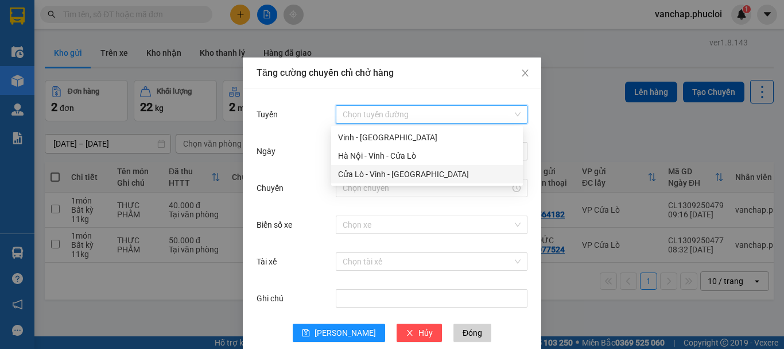
click at [362, 181] on div "Cửa Lò - Vinh - Hà Nội" at bounding box center [427, 174] width 192 height 18
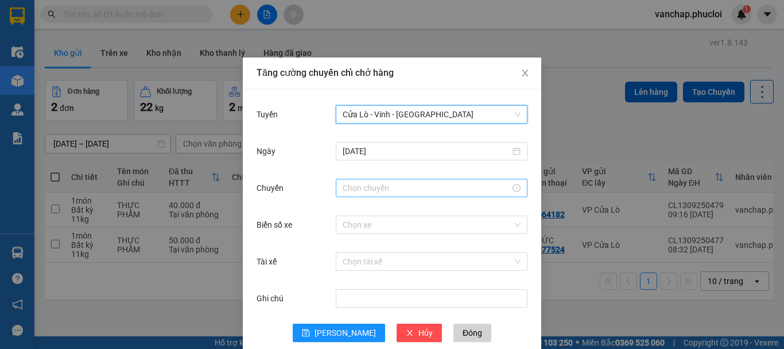
click at [361, 186] on input "Chuyến" at bounding box center [427, 187] width 168 height 13
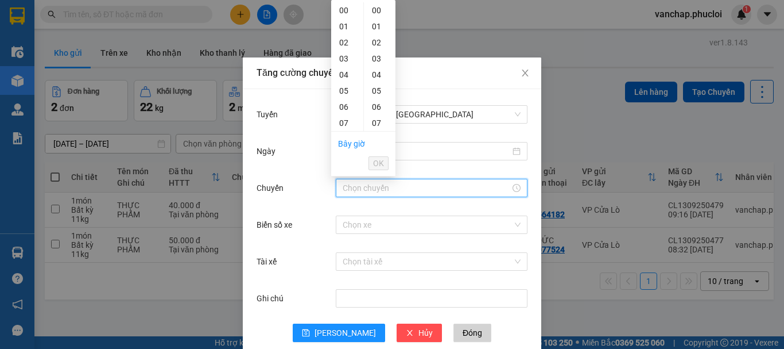
click at [344, 195] on div "12" at bounding box center [347, 203] width 32 height 16
type input "12:00"
click at [377, 166] on span "OK" at bounding box center [378, 163] width 11 height 13
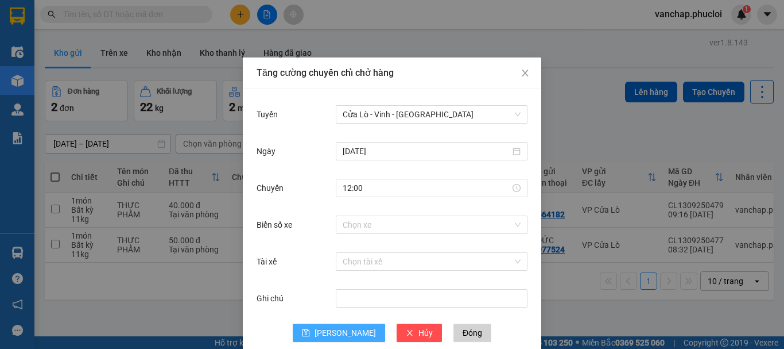
click at [332, 335] on button "Lưu" at bounding box center [339, 332] width 92 height 18
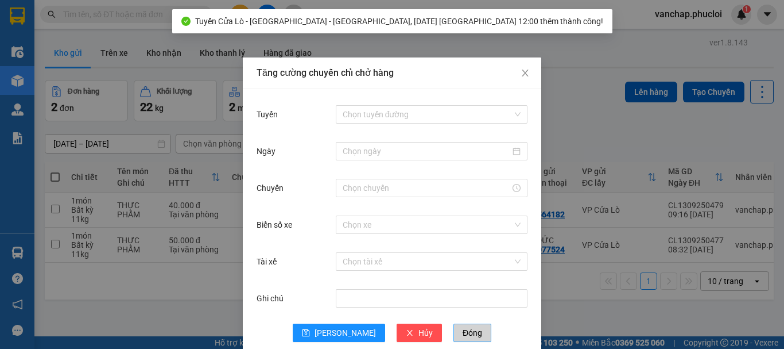
click at [454, 339] on button "Đóng" at bounding box center [473, 332] width 38 height 18
